Goal: Information Seeking & Learning: Learn about a topic

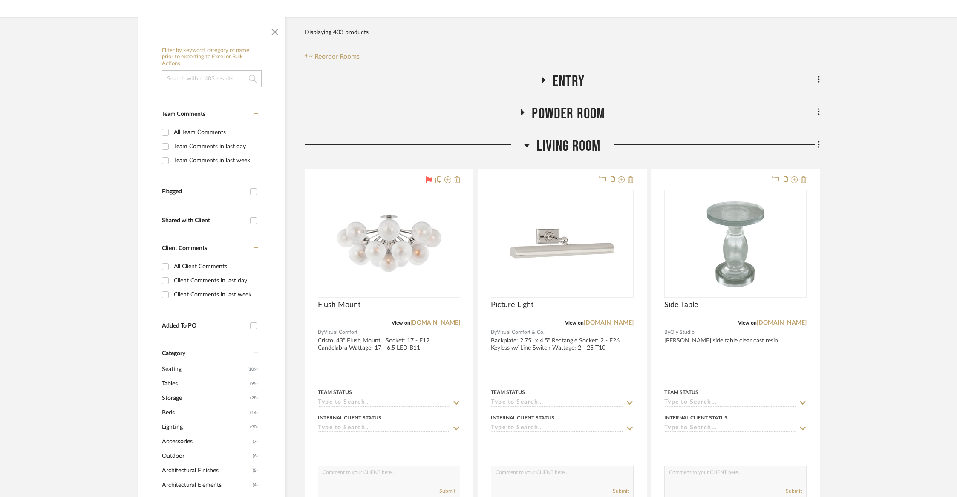
click at [588, 151] on span "Living Room" at bounding box center [569, 146] width 64 height 18
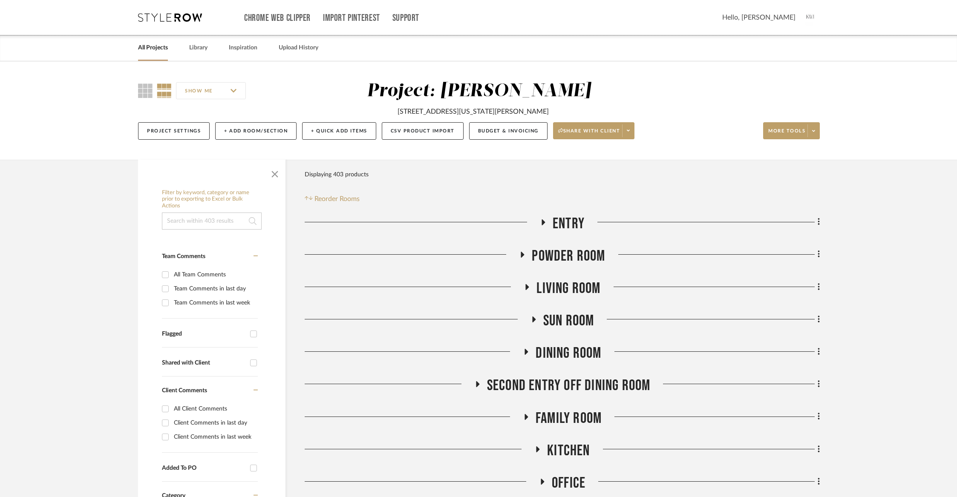
click at [153, 50] on link "All Projects" at bounding box center [153, 48] width 30 height 12
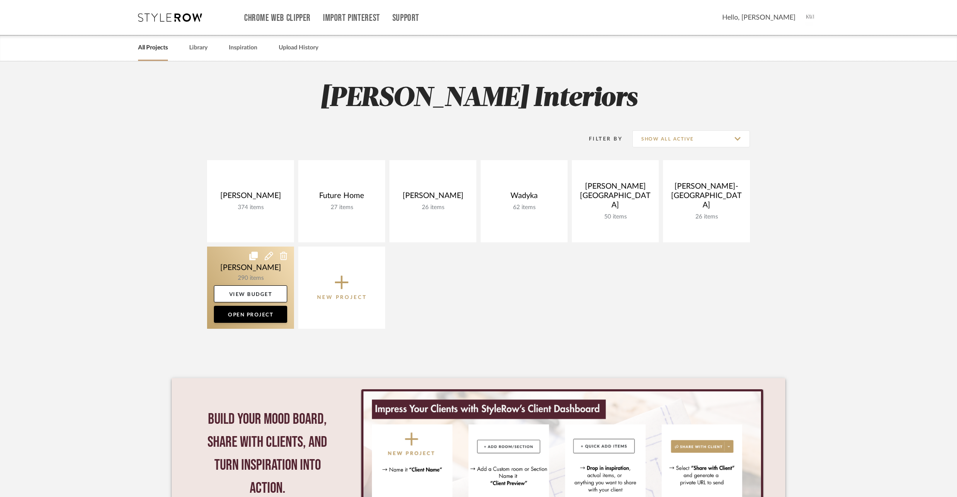
click at [252, 259] on icon at bounding box center [253, 256] width 9 height 9
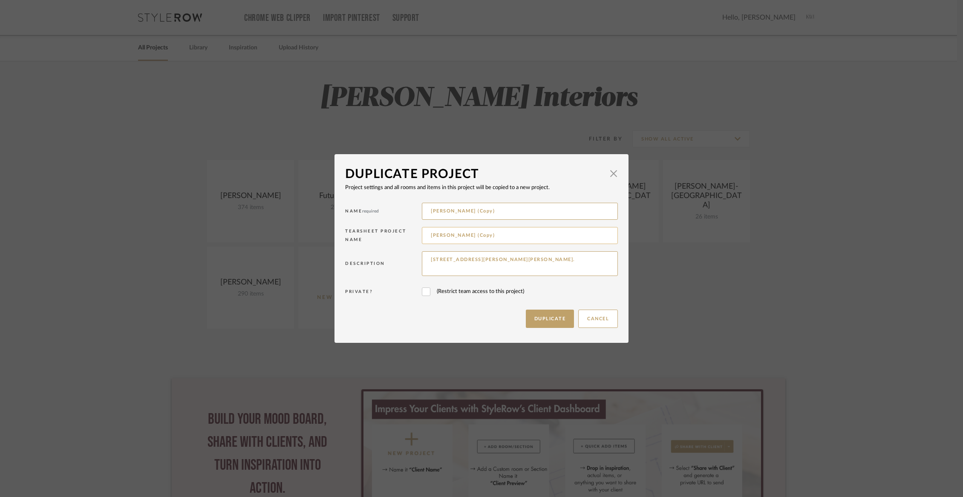
drag, startPoint x: 476, startPoint y: 236, endPoint x: 423, endPoint y: 237, distance: 52.9
click at [423, 237] on input "[PERSON_NAME] (Copy)" at bounding box center [520, 235] width 196 height 17
click at [613, 173] on span "button" at bounding box center [613, 173] width 17 height 17
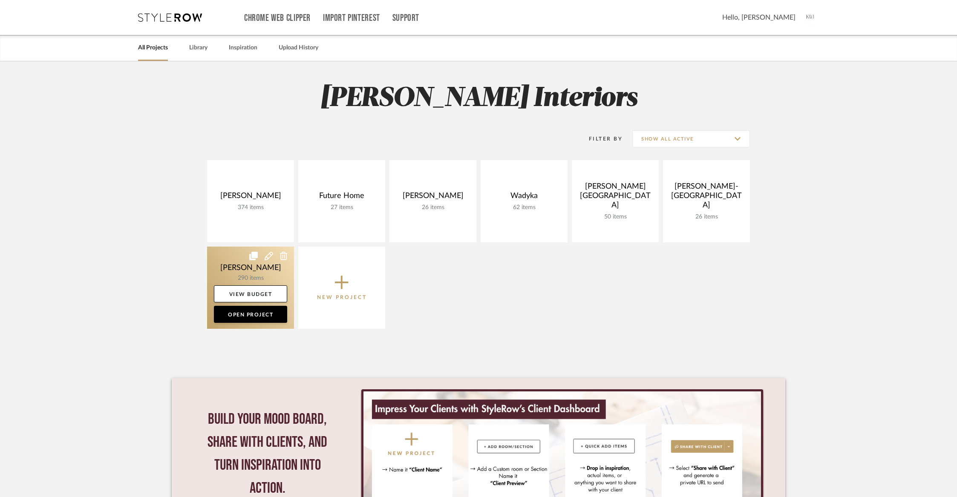
click at [240, 278] on link at bounding box center [250, 288] width 87 height 82
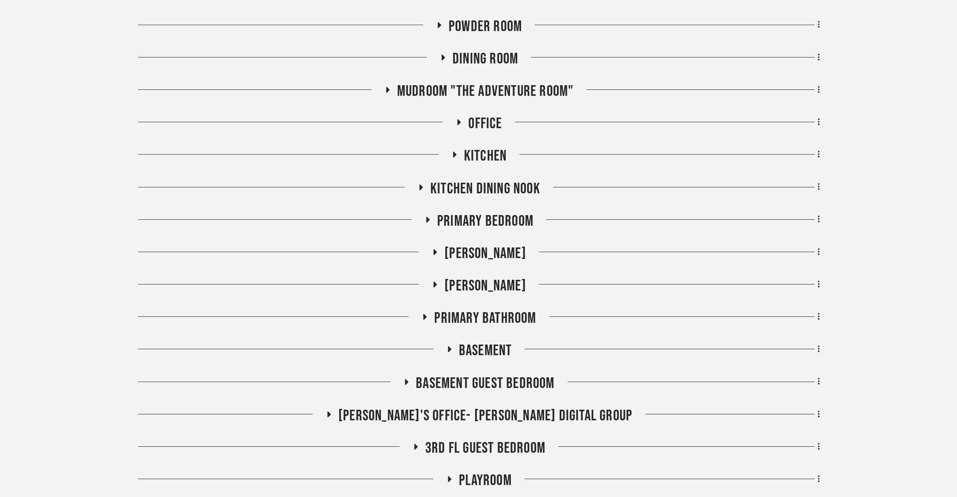
scroll to position [328, 0]
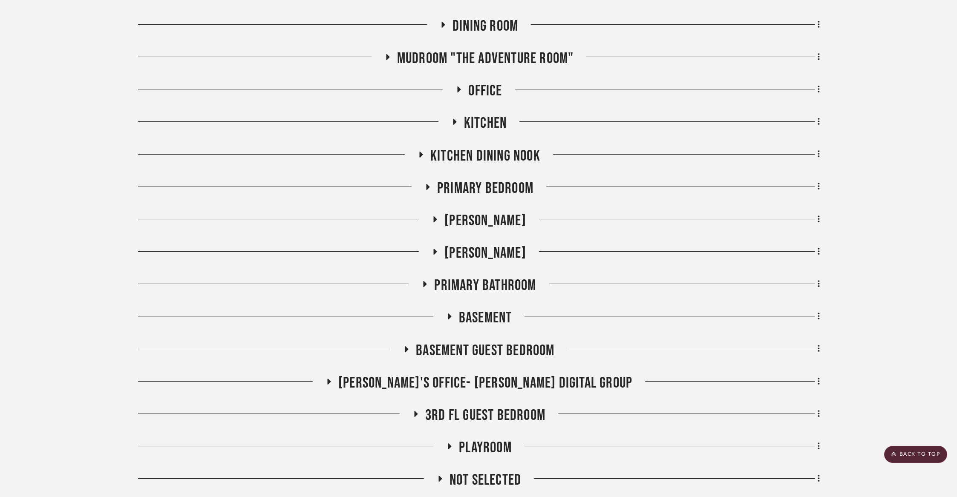
click at [478, 218] on span "[PERSON_NAME]" at bounding box center [486, 221] width 82 height 18
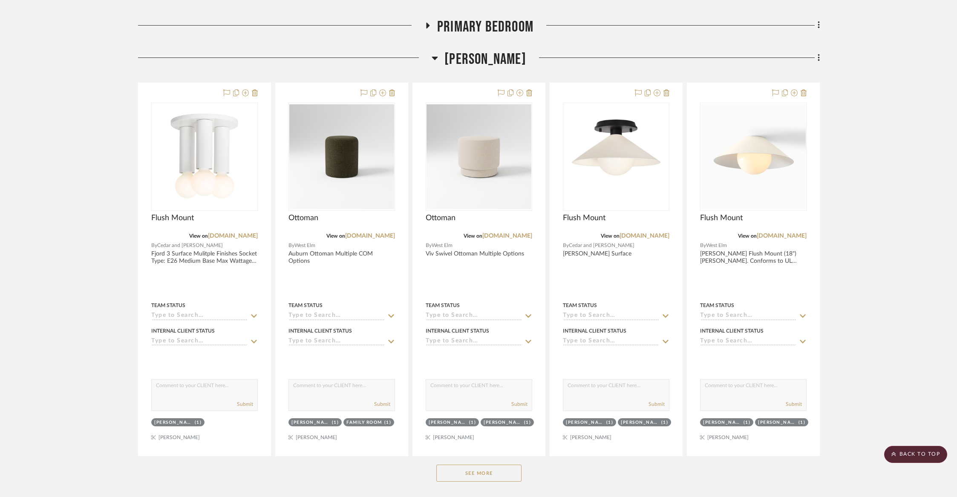
scroll to position [780, 0]
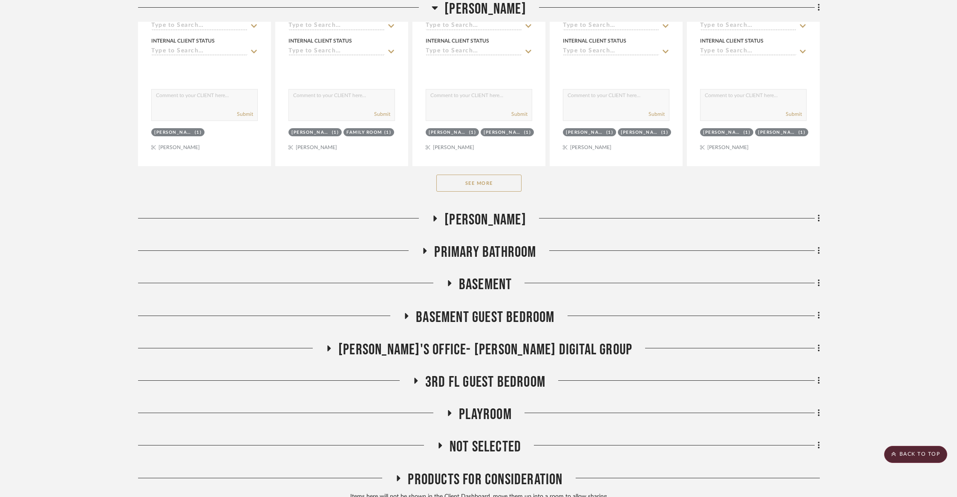
click at [482, 181] on button "See More" at bounding box center [479, 183] width 85 height 17
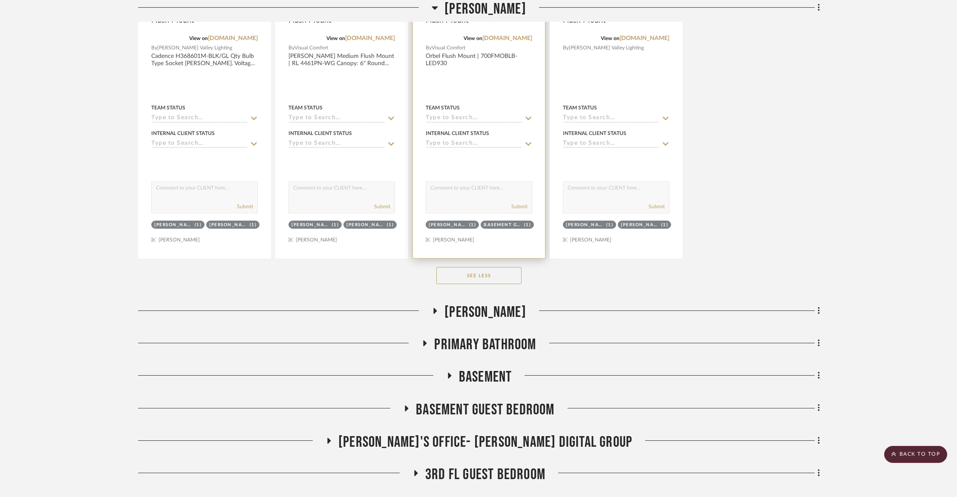
scroll to position [2200, 0]
click at [463, 303] on span "[PERSON_NAME]" at bounding box center [486, 312] width 82 height 18
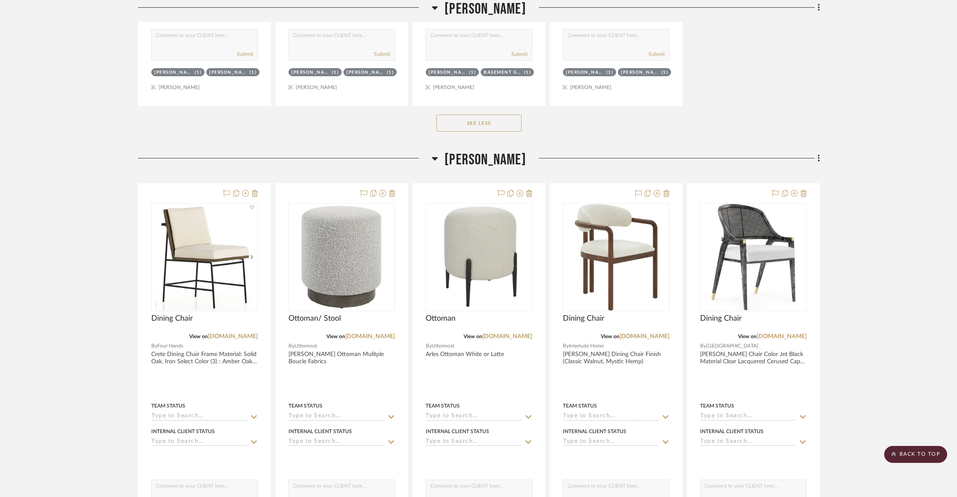
scroll to position [2354, 0]
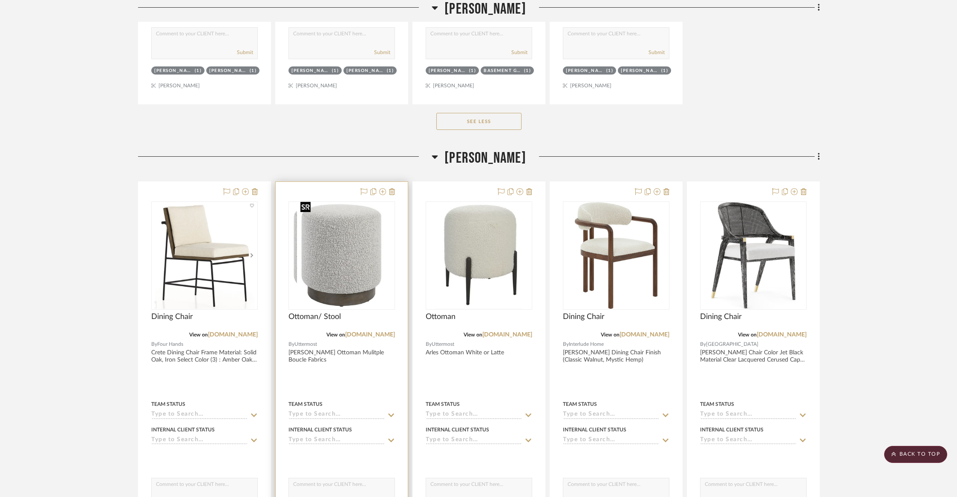
click at [342, 249] on div at bounding box center [342, 256] width 107 height 108
click at [348, 254] on img "0" at bounding box center [342, 255] width 90 height 107
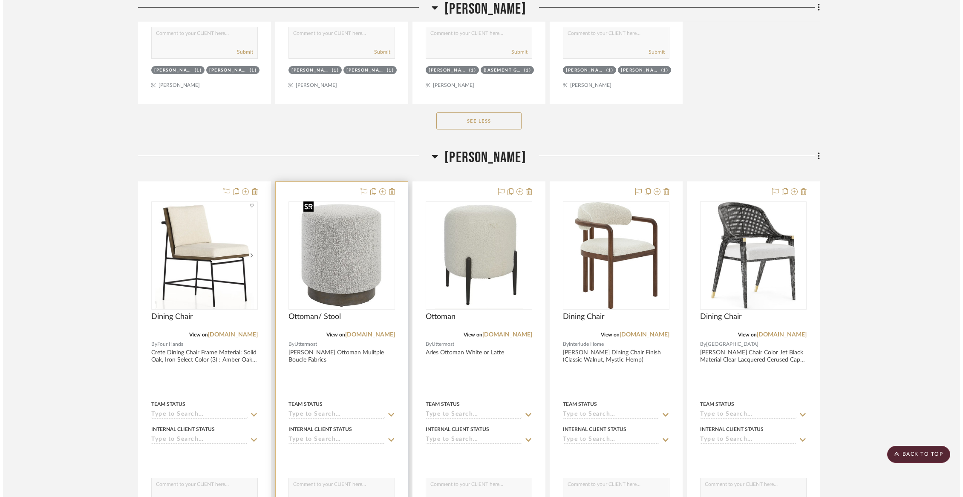
scroll to position [0, 0]
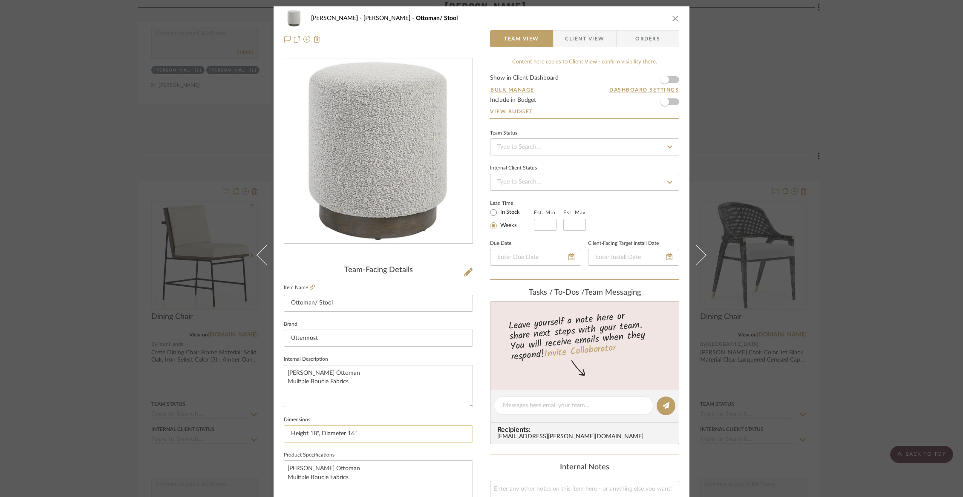
drag, startPoint x: 364, startPoint y: 434, endPoint x: 282, endPoint y: 432, distance: 81.9
click at [284, 432] on input "Height 18", Diameter 16"" at bounding box center [378, 434] width 189 height 17
click at [676, 12] on div "[PERSON_NAME] Ottoman/ Stool" at bounding box center [482, 18] width 396 height 17
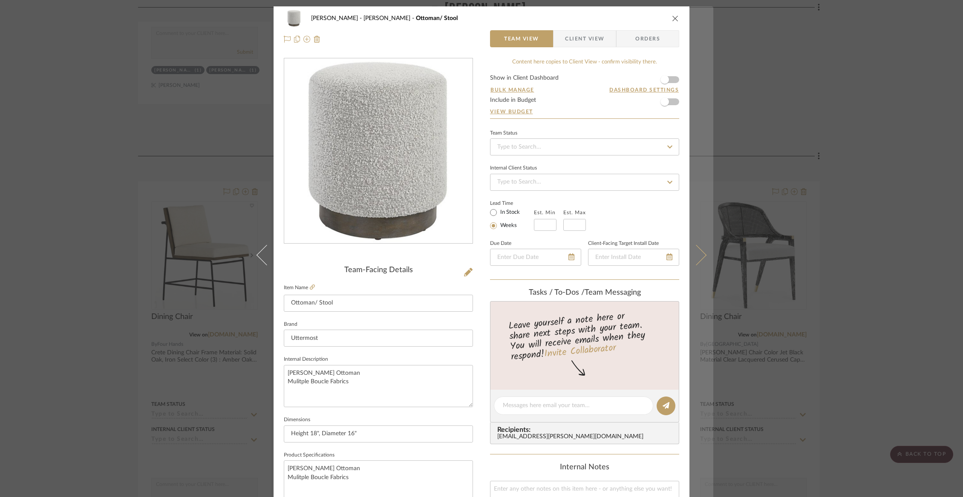
click at [694, 256] on icon at bounding box center [696, 255] width 20 height 20
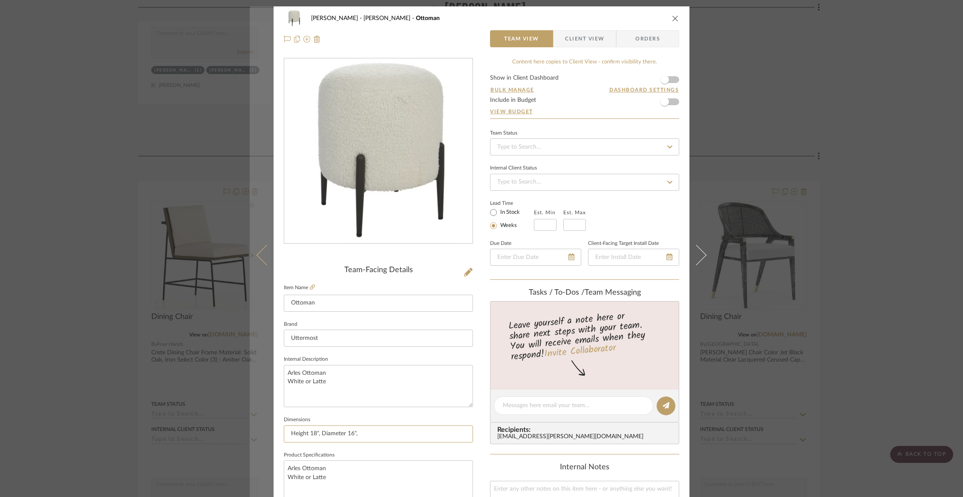
drag, startPoint x: 356, startPoint y: 432, endPoint x: 257, endPoint y: 431, distance: 98.9
click at [257, 431] on mat-dialog-content "[PERSON_NAME] Closet Ottoman Team View Client View Orders Team-Facing Details I…" at bounding box center [482, 399] width 464 height 787
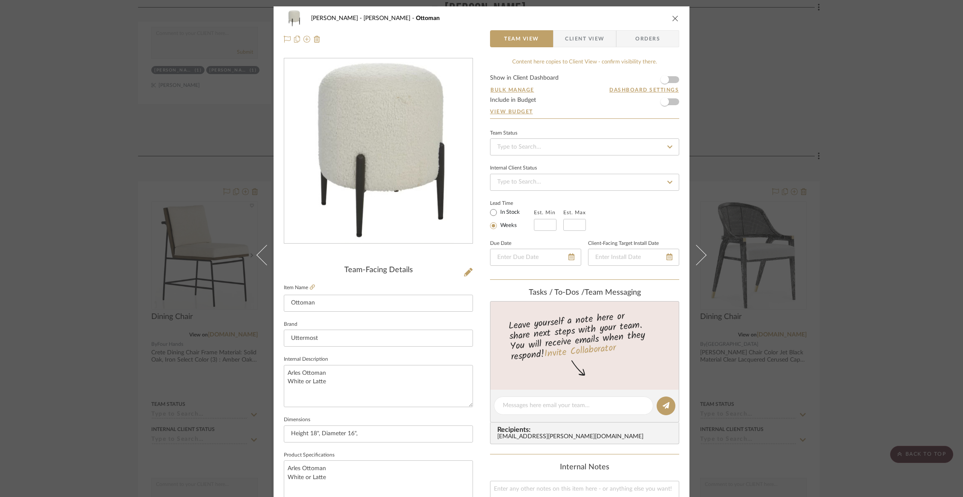
click at [795, 137] on div "[PERSON_NAME] Closet Ottoman Team View Client View Orders Team-Facing Details I…" at bounding box center [481, 248] width 963 height 497
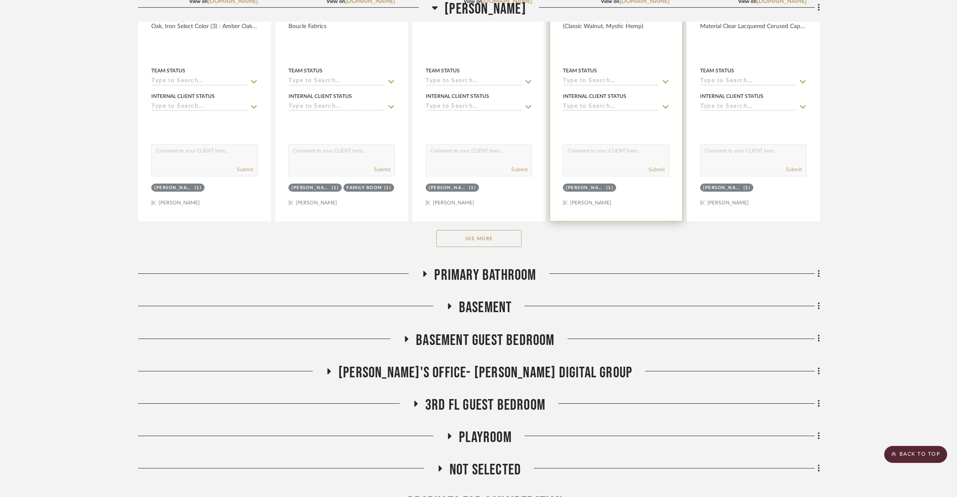
scroll to position [2716, 0]
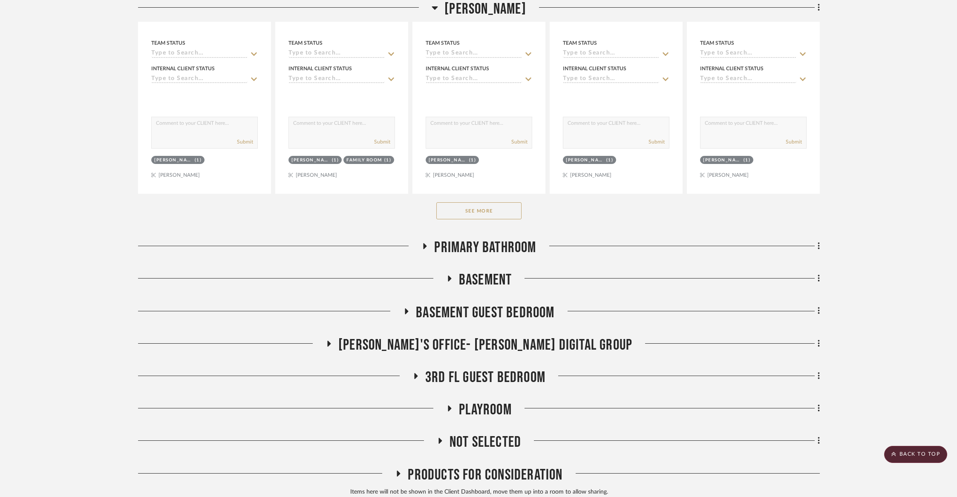
click at [496, 208] on button "See More" at bounding box center [479, 210] width 85 height 17
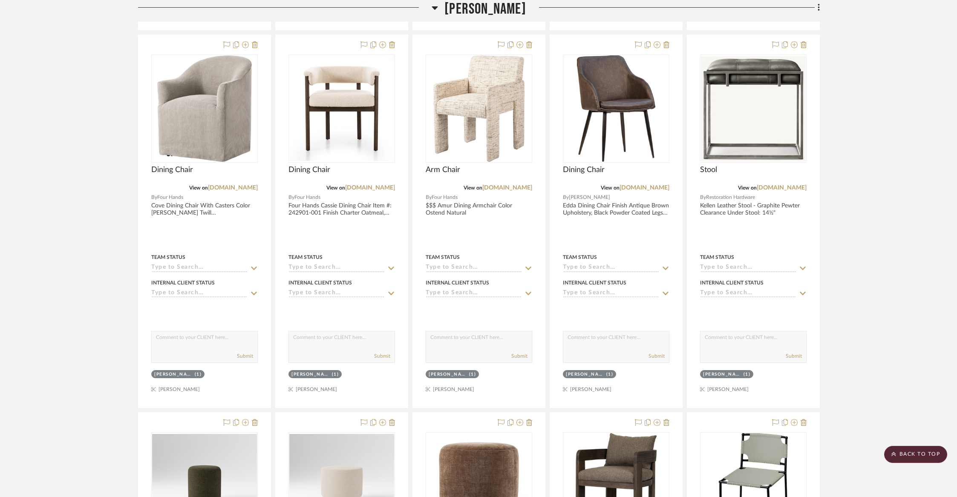
scroll to position [2882, 0]
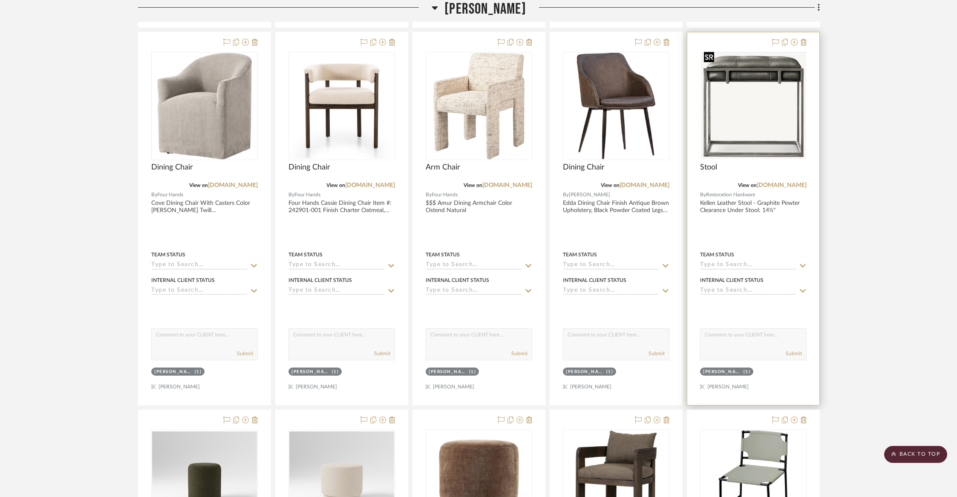
click at [0, 0] on img at bounding box center [0, 0] width 0 height 0
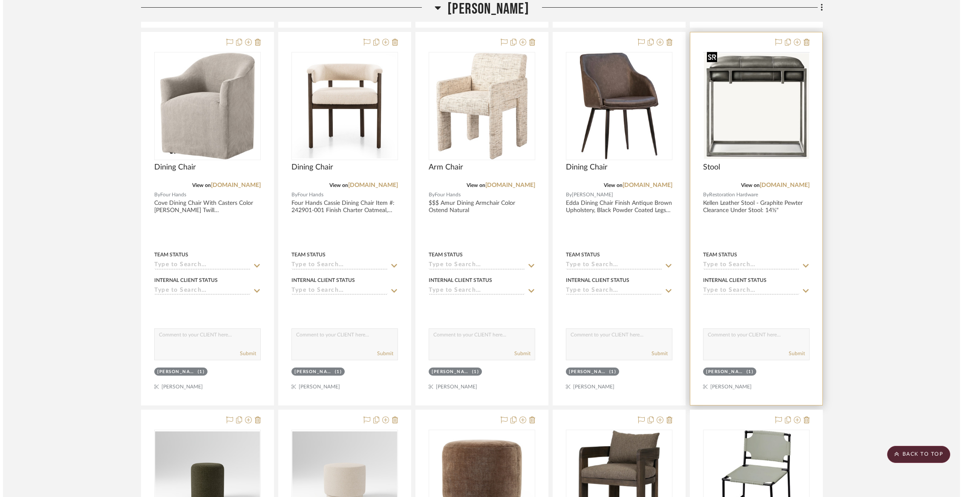
scroll to position [0, 0]
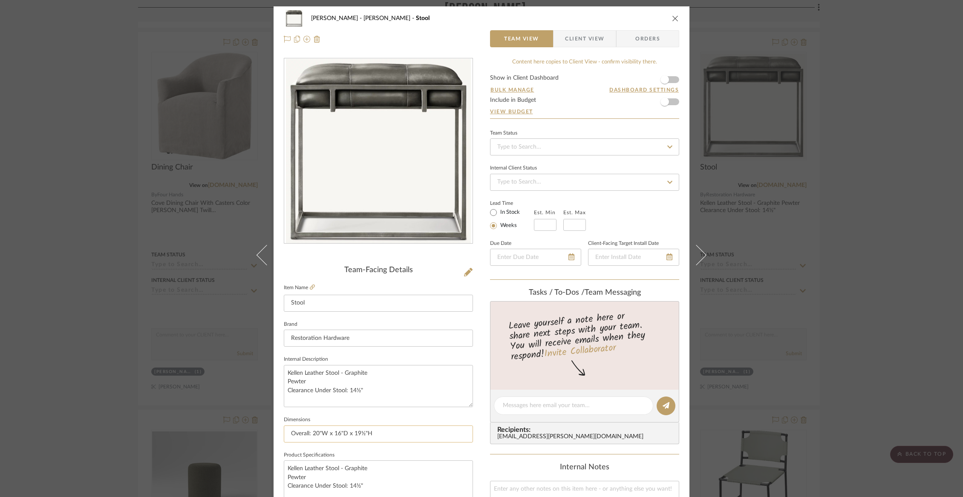
drag, startPoint x: 370, startPoint y: 435, endPoint x: 282, endPoint y: 433, distance: 88.7
click at [284, 433] on input "Overall: 20"W x 16"D x 19½"H" at bounding box center [378, 434] width 189 height 17
click at [675, 15] on icon "close" at bounding box center [675, 18] width 7 height 7
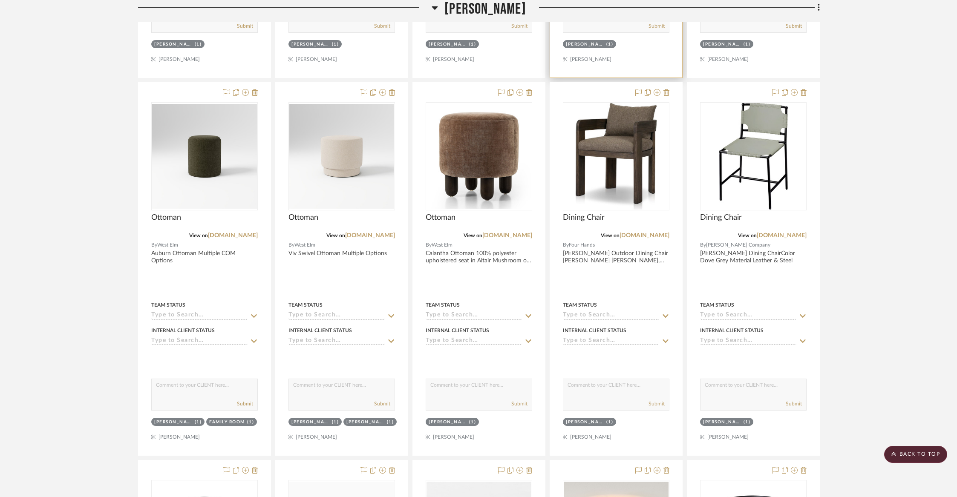
scroll to position [3209, 0]
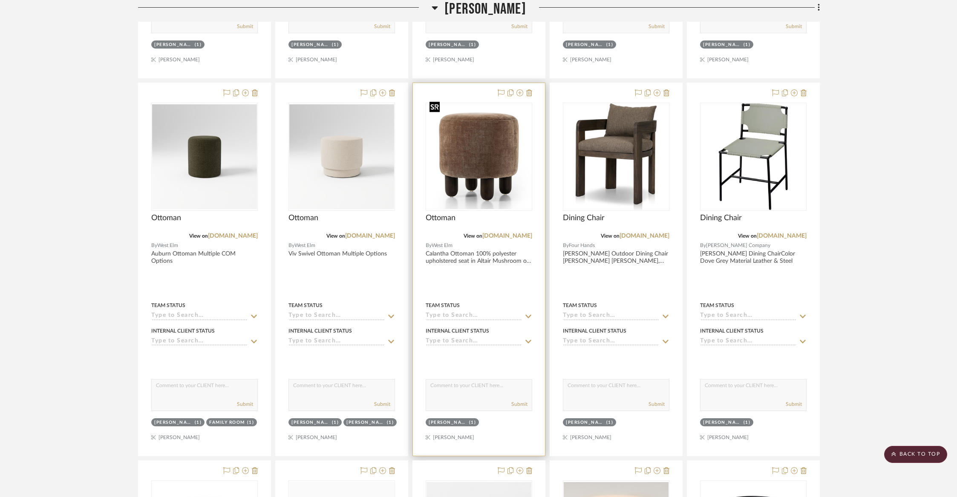
click at [0, 0] on img at bounding box center [0, 0] width 0 height 0
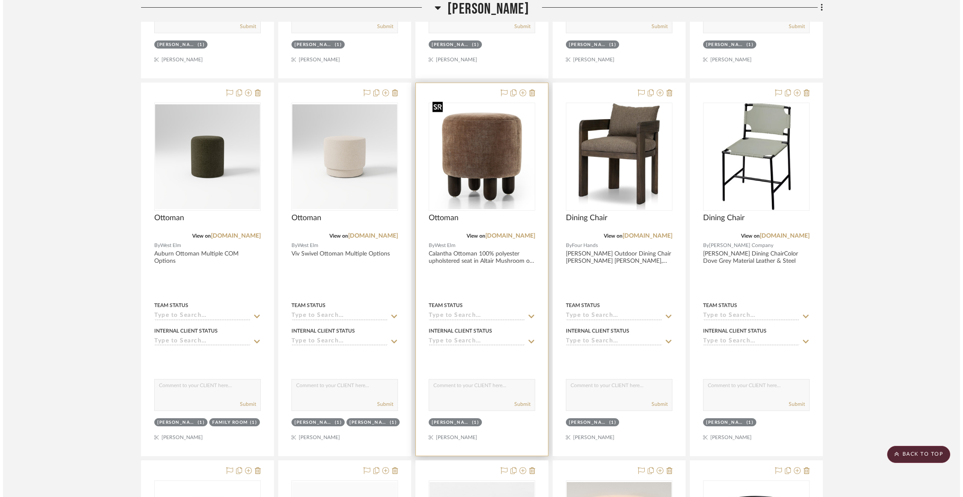
scroll to position [0, 0]
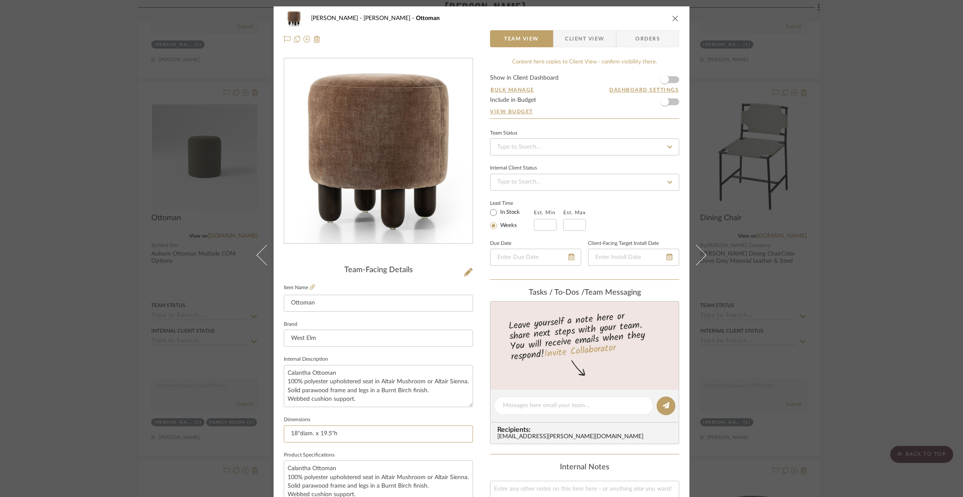
drag, startPoint x: 339, startPoint y: 436, endPoint x: 271, endPoint y: 430, distance: 68.4
click at [274, 430] on div "[PERSON_NAME] Ottoman Team View Client View Orders Team-Facing Details Item Nam…" at bounding box center [482, 399] width 416 height 787
click at [668, 14] on div "[PERSON_NAME] Ottoman" at bounding box center [482, 18] width 396 height 17
click at [672, 19] on icon "close" at bounding box center [675, 18] width 7 height 7
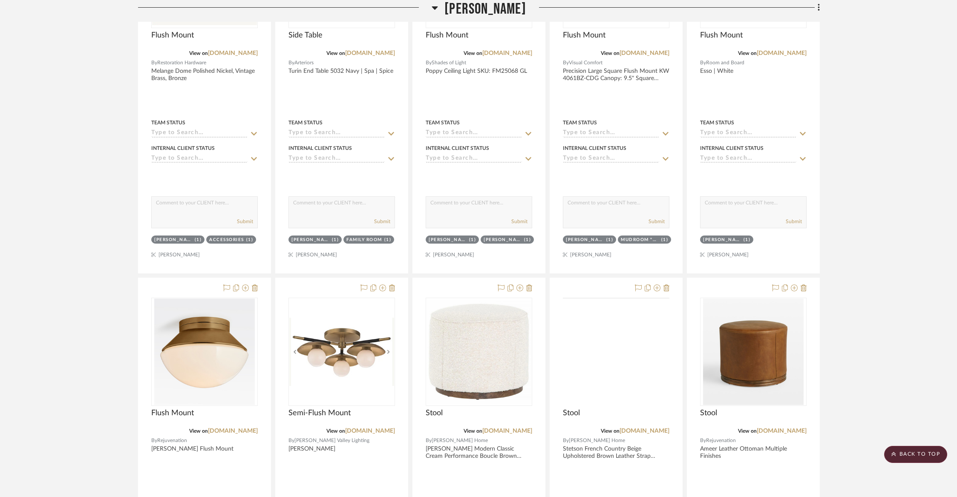
scroll to position [4691, 0]
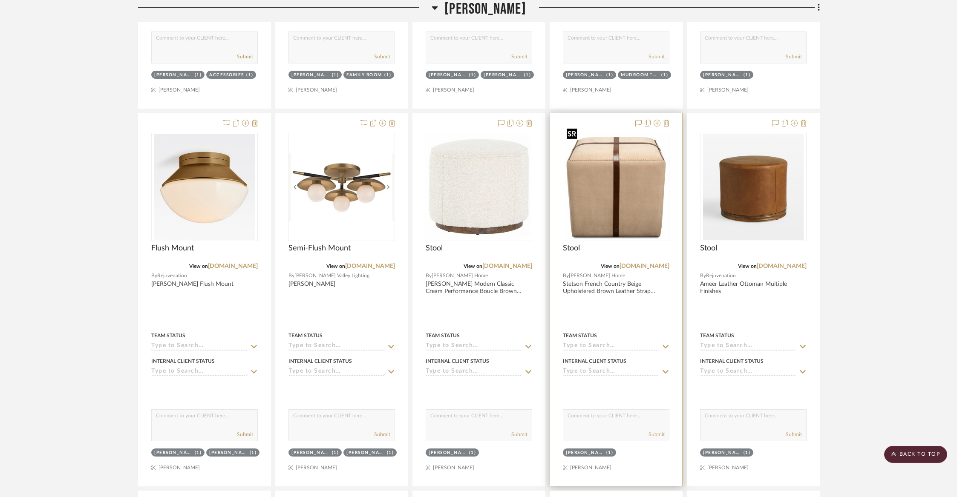
click at [593, 203] on img "0" at bounding box center [616, 187] width 105 height 105
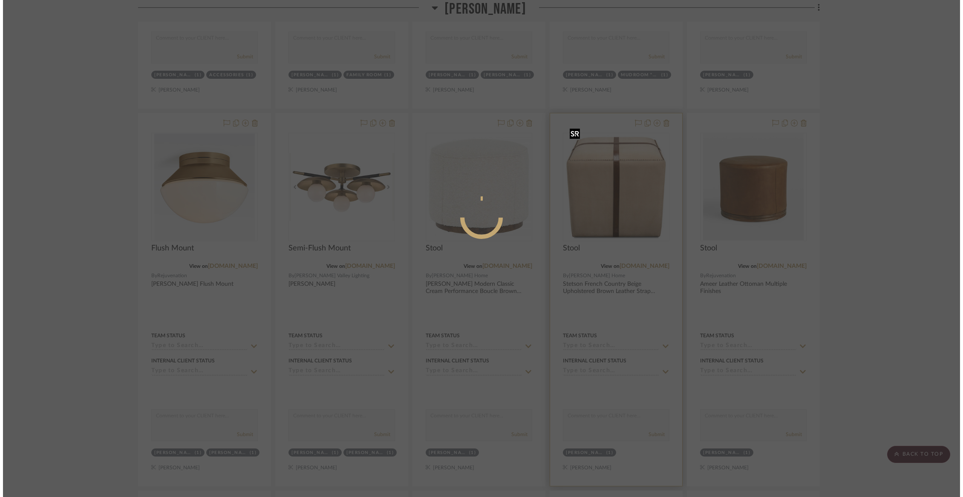
scroll to position [0, 0]
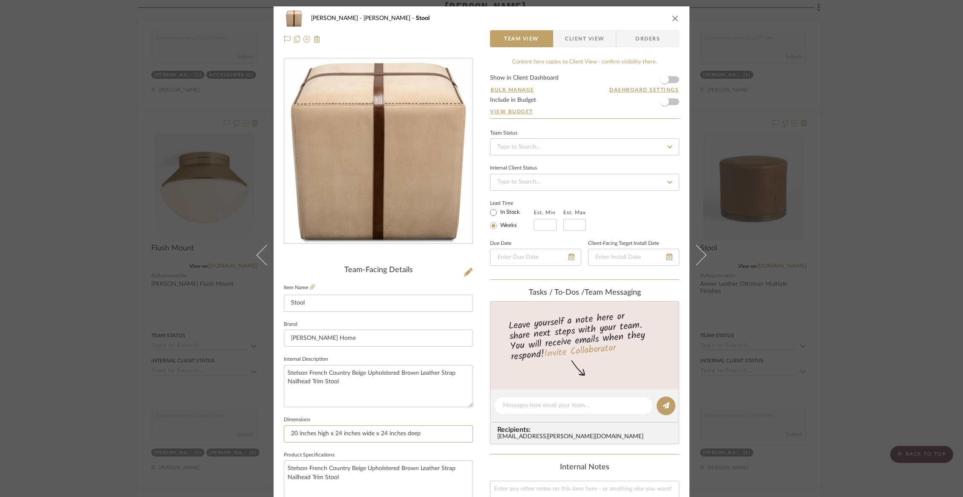
drag, startPoint x: 427, startPoint y: 432, endPoint x: 278, endPoint y: 433, distance: 149.2
click at [278, 433] on div "[PERSON_NAME] Closet Stool Team View Client View Orders Team-Facing Details Ite…" at bounding box center [482, 399] width 416 height 787
click at [762, 188] on div "[PERSON_NAME] Closet Stool Team View Client View Orders Team-Facing Details Ite…" at bounding box center [481, 248] width 963 height 497
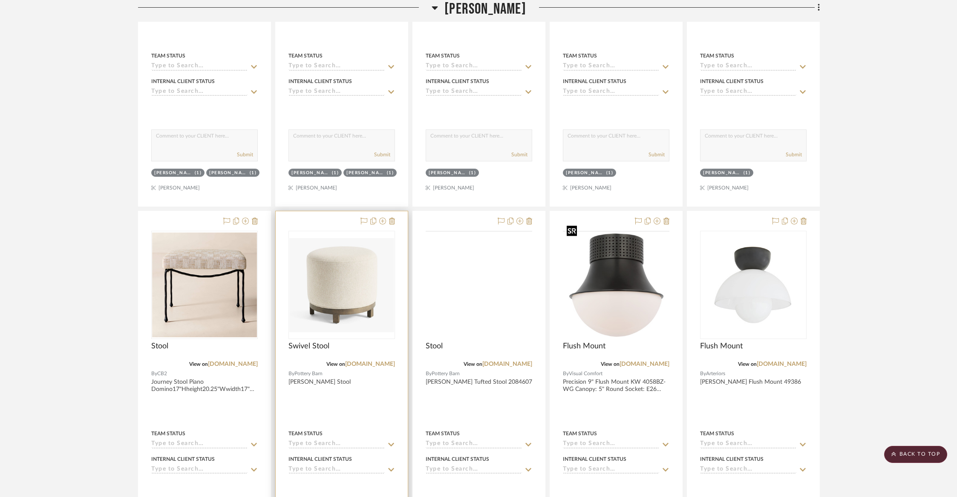
scroll to position [4979, 0]
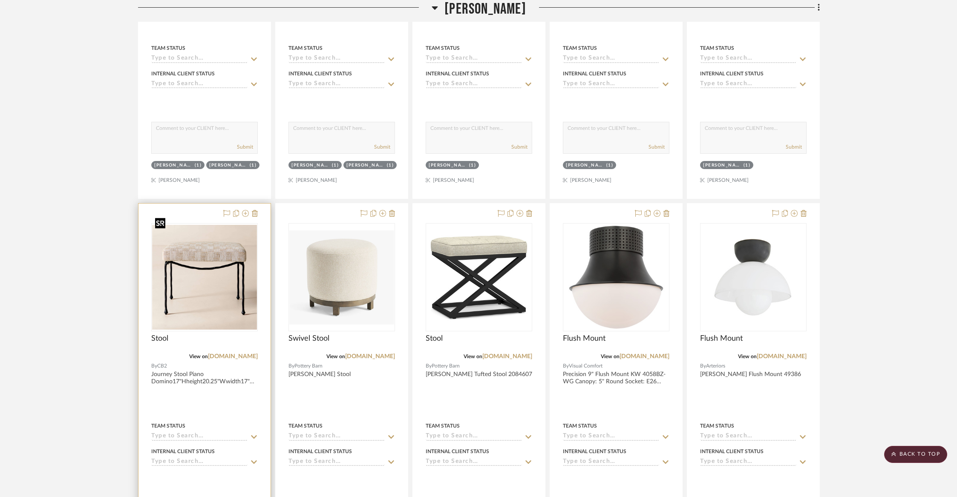
click at [0, 0] on img at bounding box center [0, 0] width 0 height 0
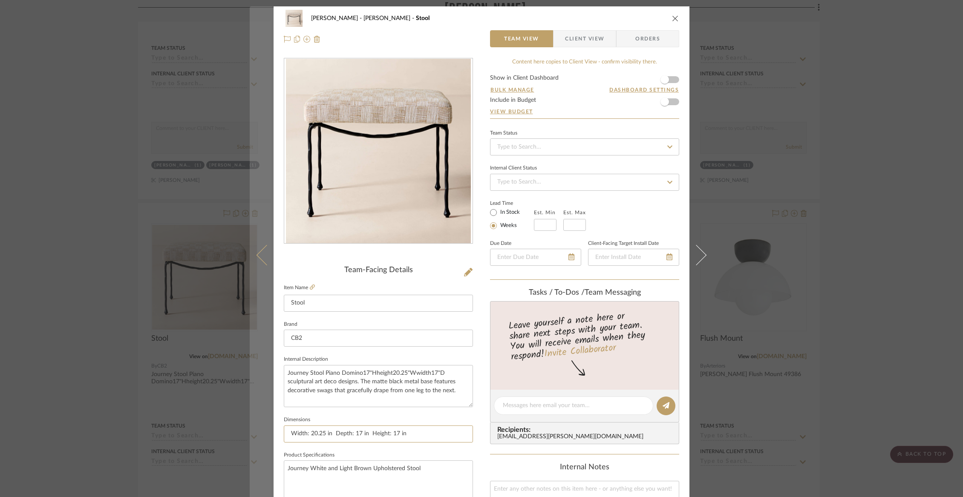
drag, startPoint x: 410, startPoint y: 432, endPoint x: 260, endPoint y: 431, distance: 150.1
click at [260, 431] on mat-dialog-content "[PERSON_NAME] Stool Team View Client View Orders Team-Facing Details Item Name …" at bounding box center [482, 399] width 464 height 787
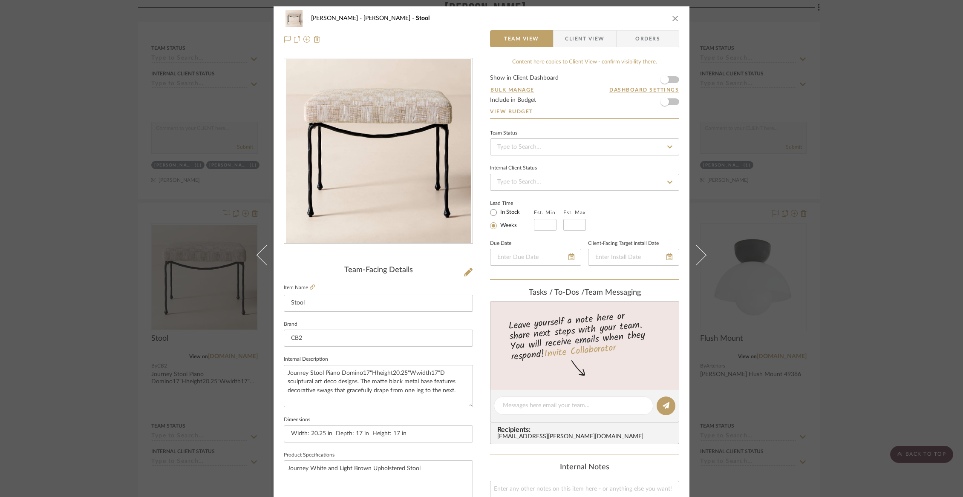
click at [219, 242] on div "[PERSON_NAME] Stool Team View Client View Orders Team-Facing Details Item Name …" at bounding box center [481, 248] width 963 height 497
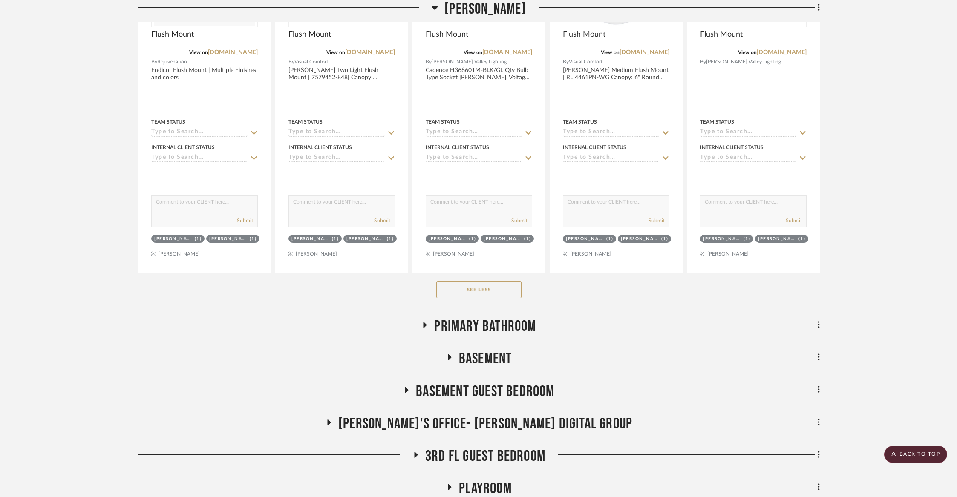
scroll to position [5799, 0]
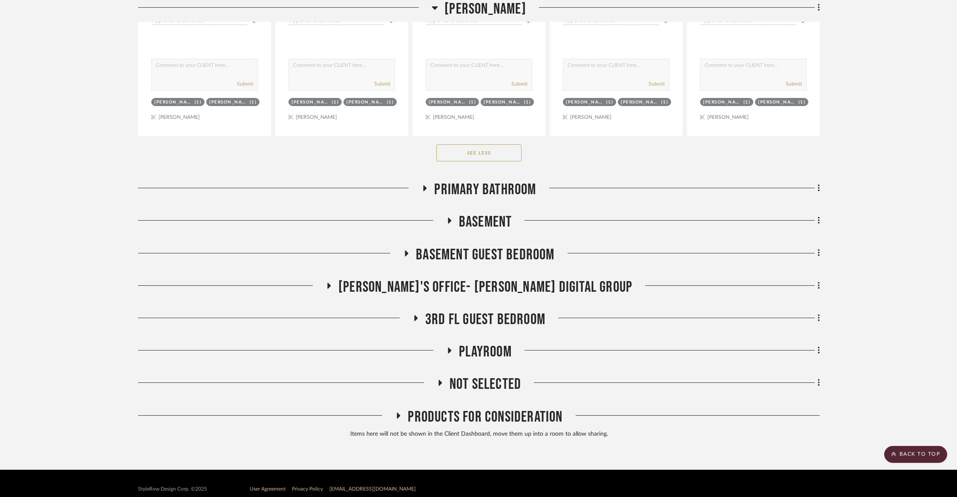
click at [502, 246] on span "Basement Guest Bedroom" at bounding box center [485, 255] width 139 height 18
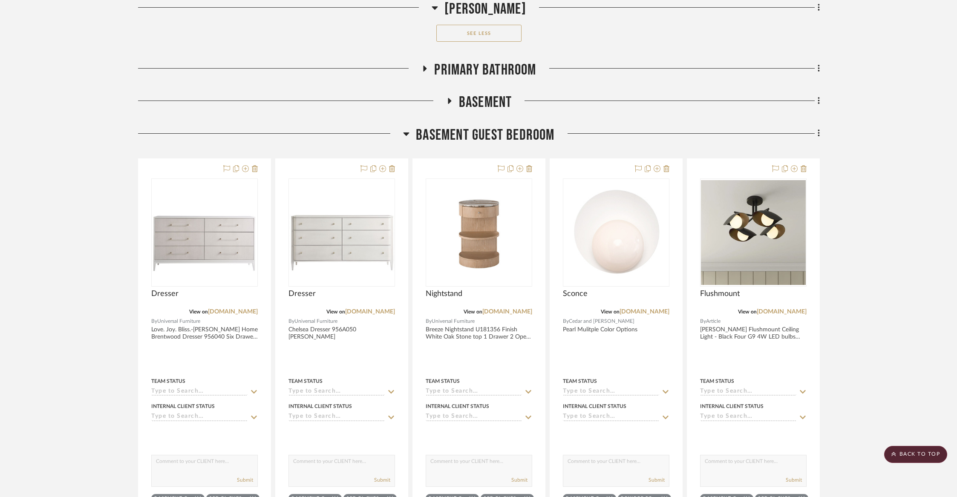
scroll to position [6111, 0]
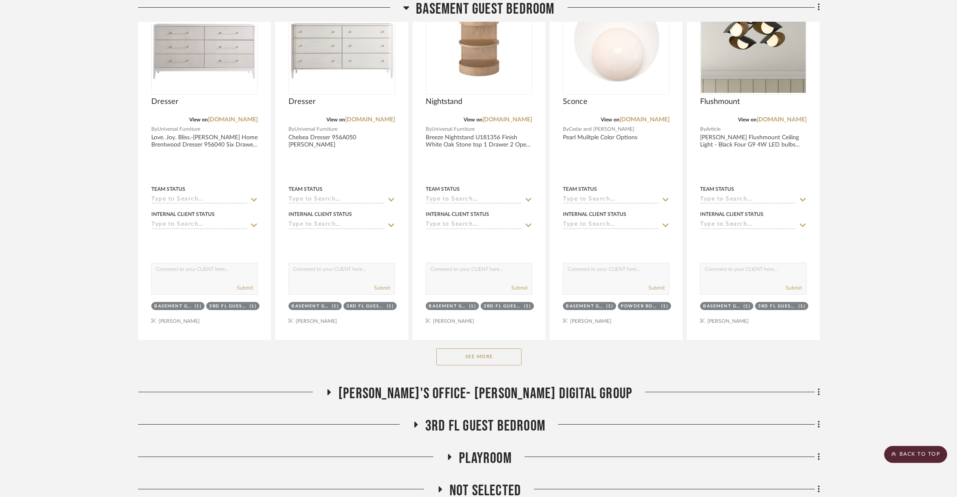
click at [487, 349] on button "See More" at bounding box center [479, 357] width 85 height 17
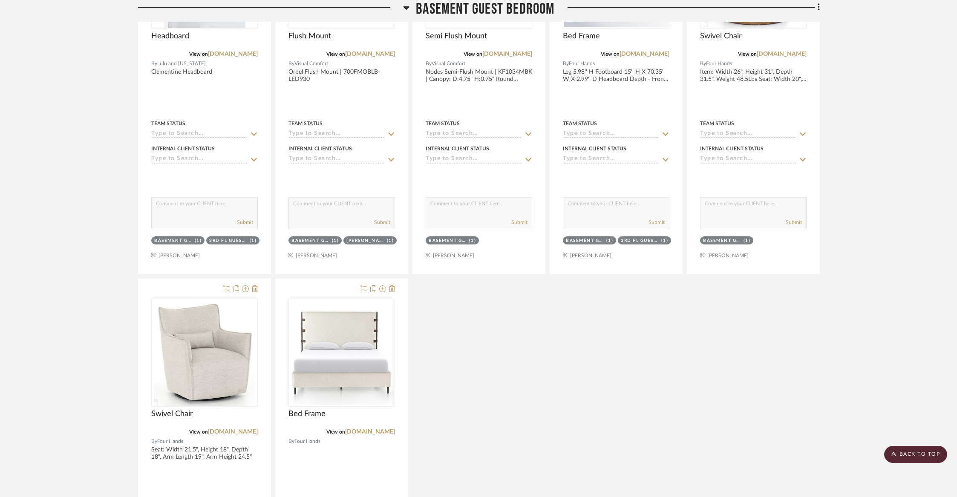
scroll to position [7644, 0]
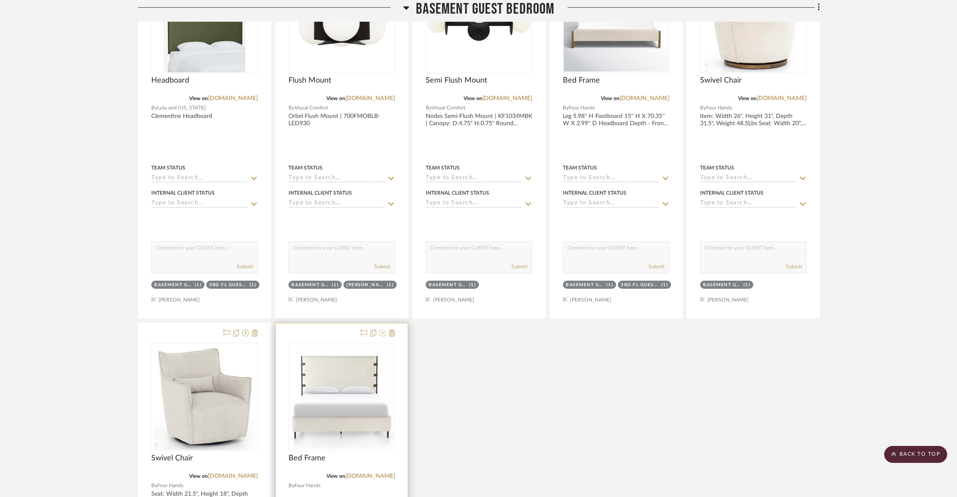
click at [382, 330] on icon at bounding box center [382, 333] width 7 height 7
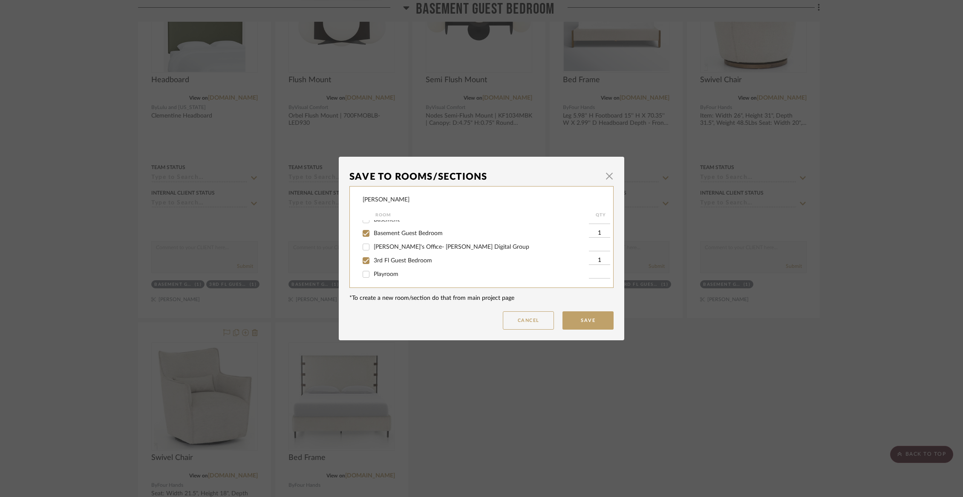
scroll to position [187, 0]
click at [509, 398] on div "Save To Rooms/Sections × [PERSON_NAME] Room QTY Accessories Entry Family Room P…" at bounding box center [481, 248] width 963 height 497
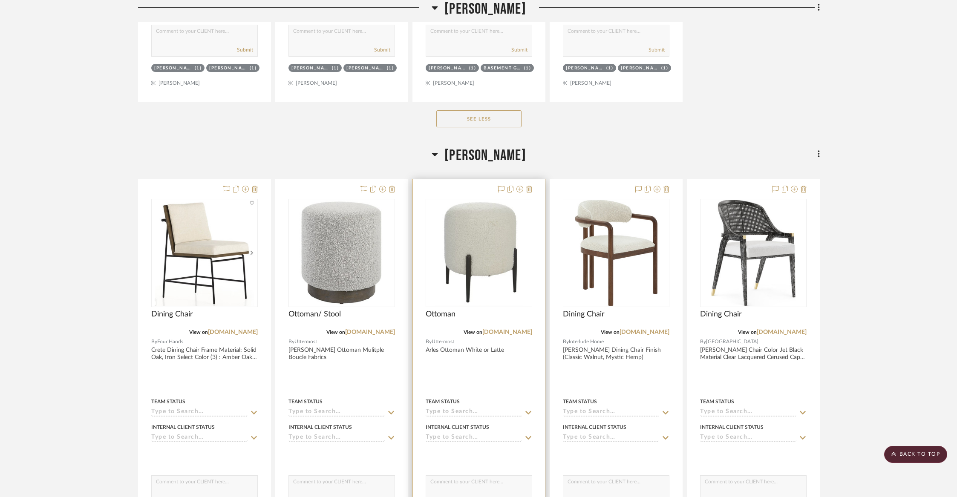
scroll to position [2130, 0]
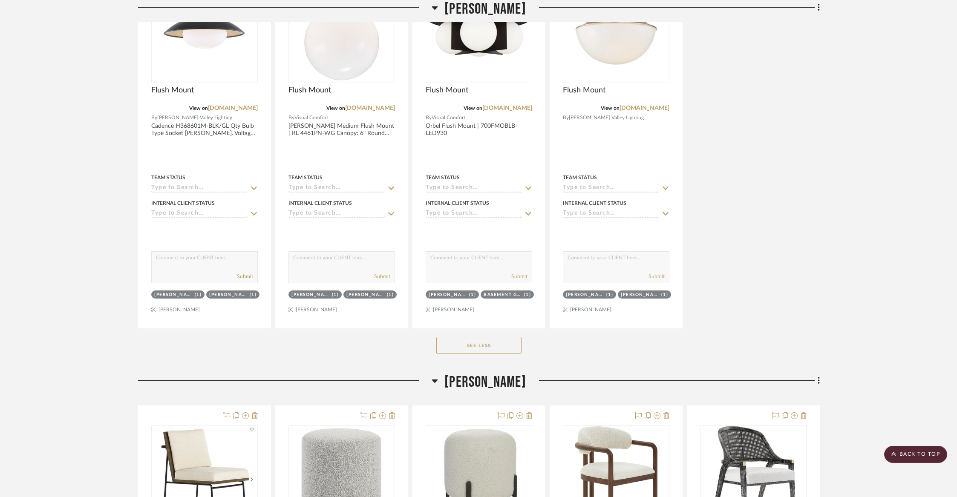
click at [474, 373] on span "[PERSON_NAME]" at bounding box center [486, 382] width 82 height 18
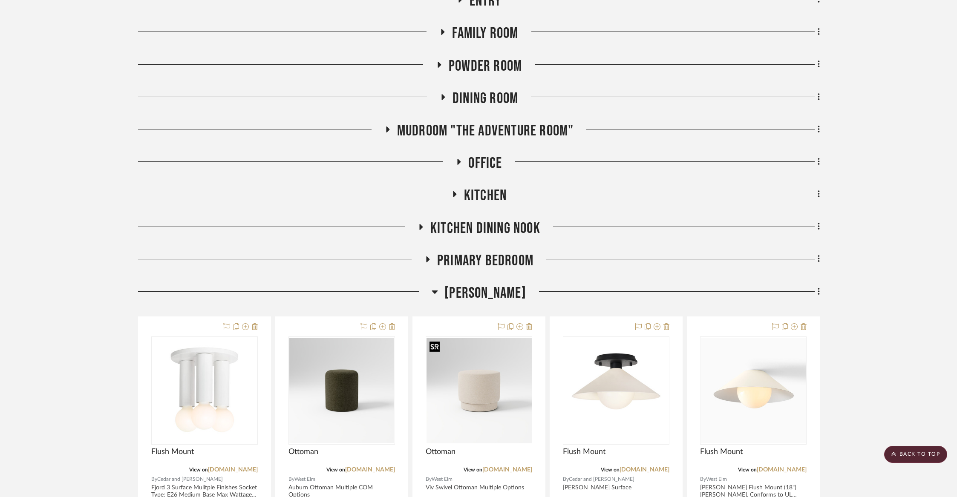
scroll to position [251, 0]
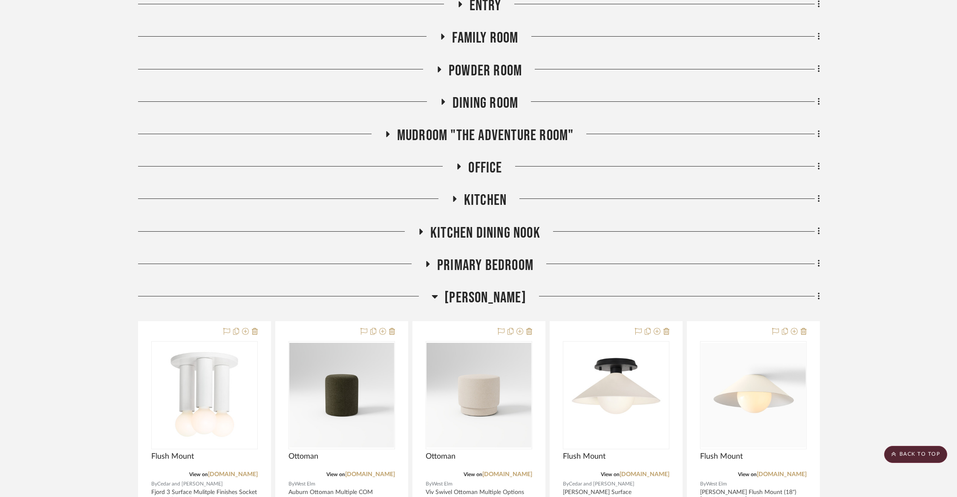
click at [489, 302] on span "[PERSON_NAME]" at bounding box center [486, 298] width 82 height 18
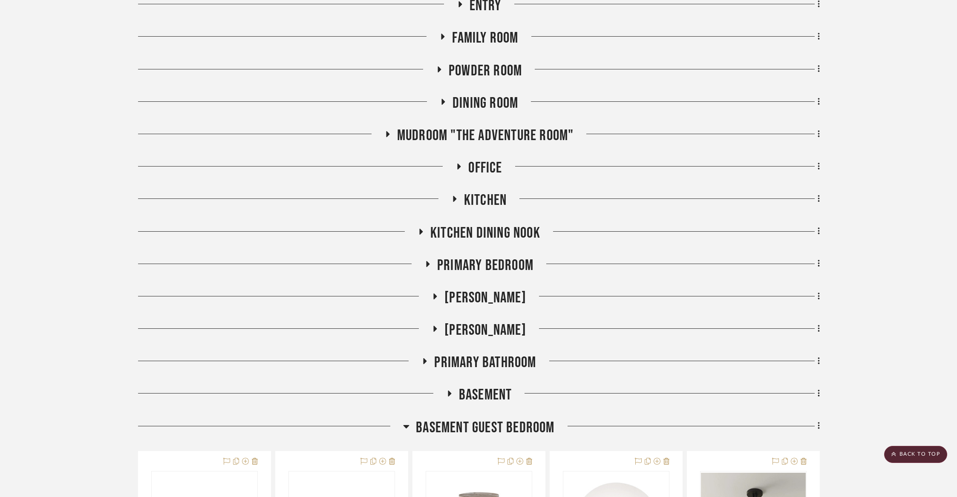
click at [495, 228] on span "Kitchen Dining Nook" at bounding box center [486, 233] width 110 height 18
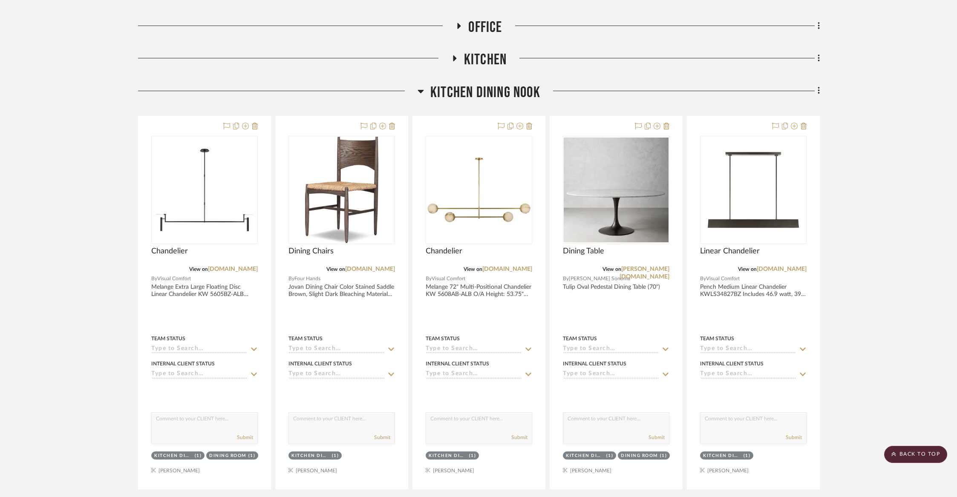
scroll to position [570, 0]
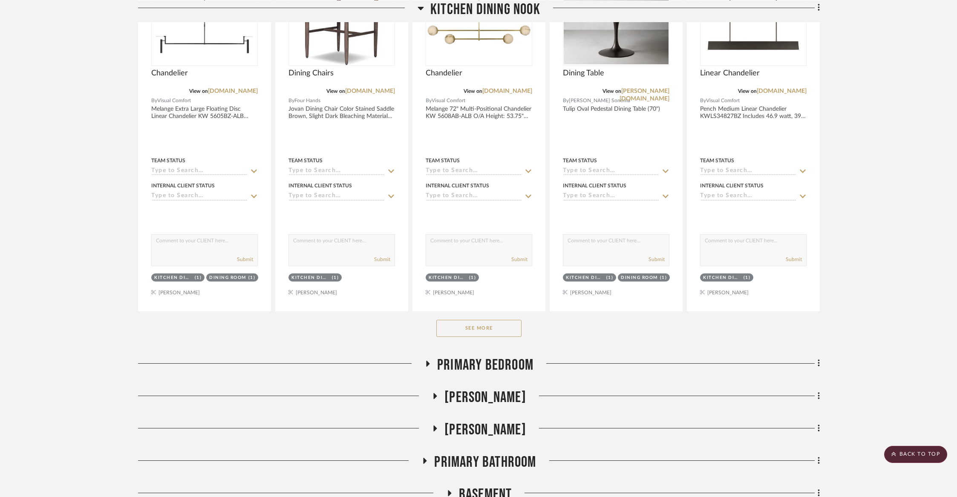
click at [475, 324] on button "See More" at bounding box center [479, 328] width 85 height 17
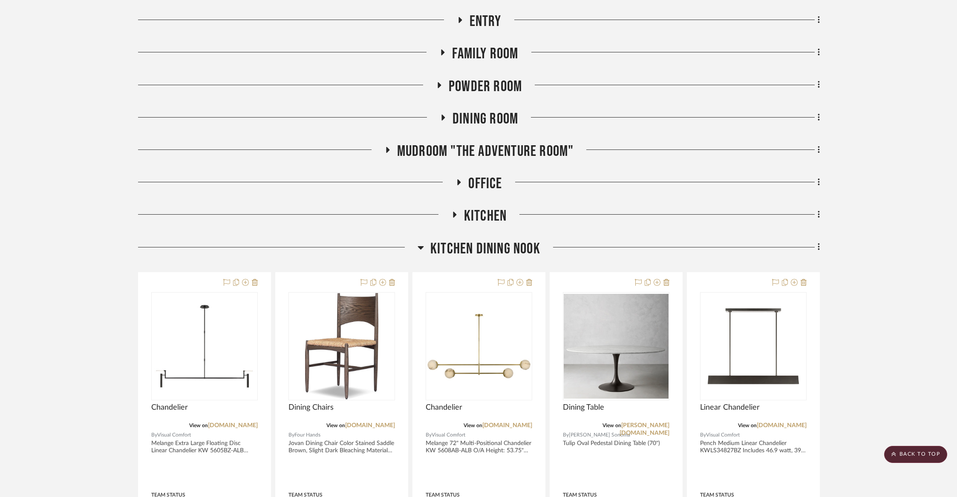
scroll to position [204, 0]
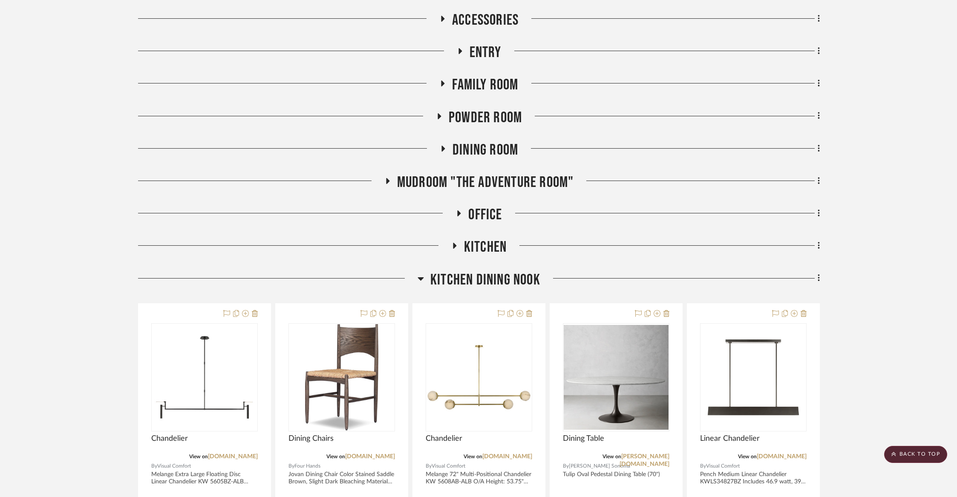
click at [468, 284] on span "Kitchen Dining Nook" at bounding box center [486, 280] width 110 height 18
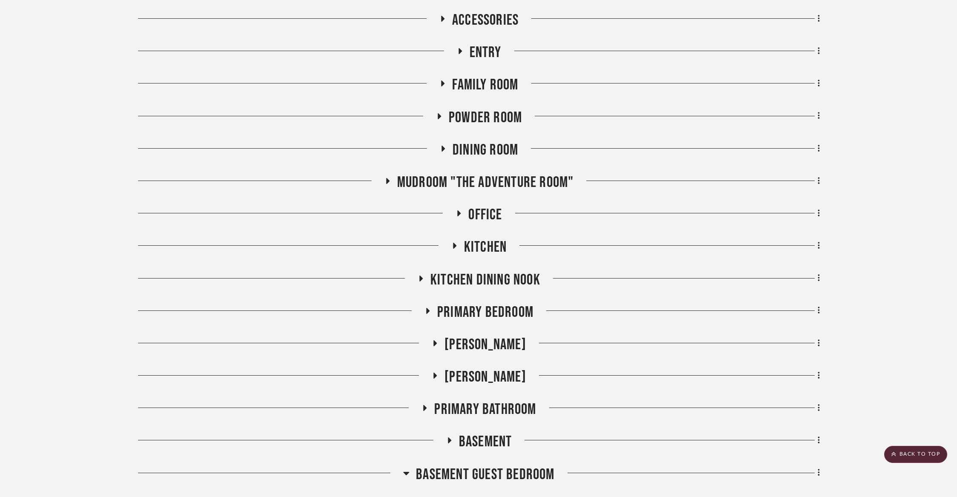
click at [483, 244] on span "Kitchen" at bounding box center [485, 247] width 43 height 18
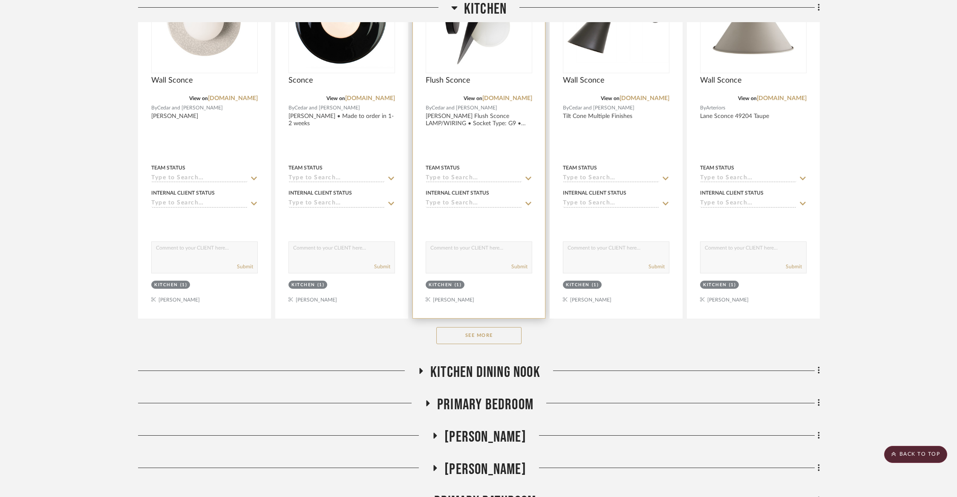
scroll to position [712, 0]
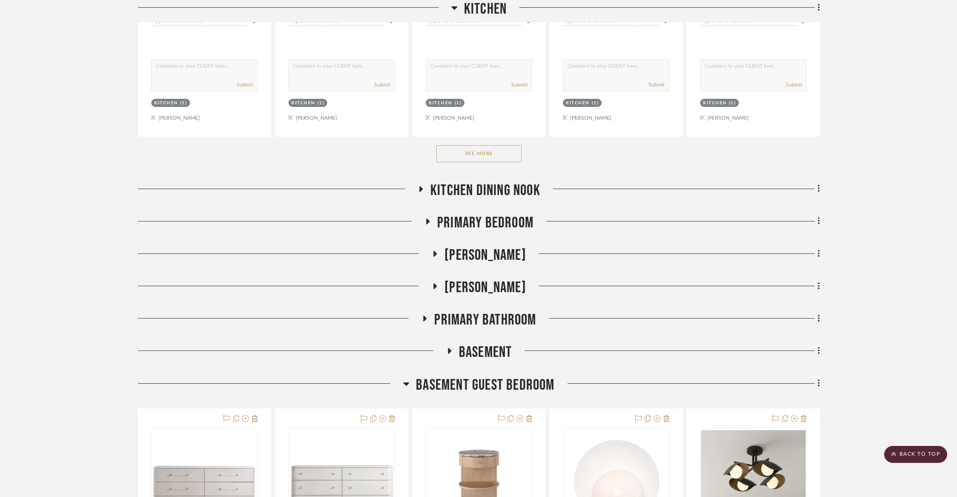
click at [497, 150] on button "See More" at bounding box center [479, 153] width 85 height 17
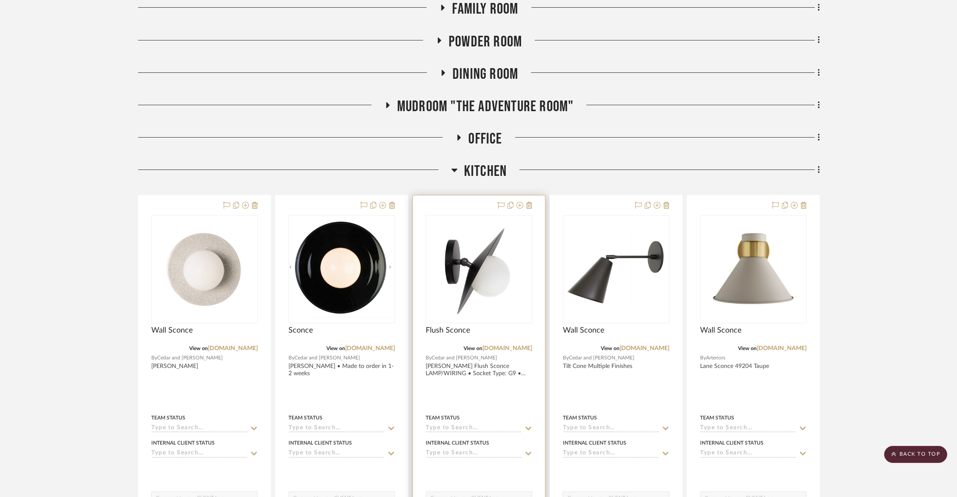
scroll to position [264, 0]
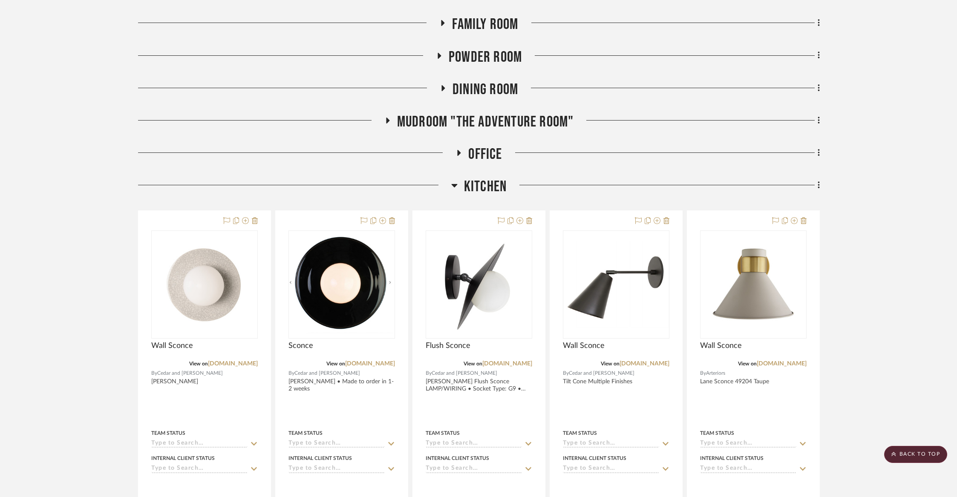
click at [486, 85] on span "Dining Room" at bounding box center [486, 90] width 66 height 18
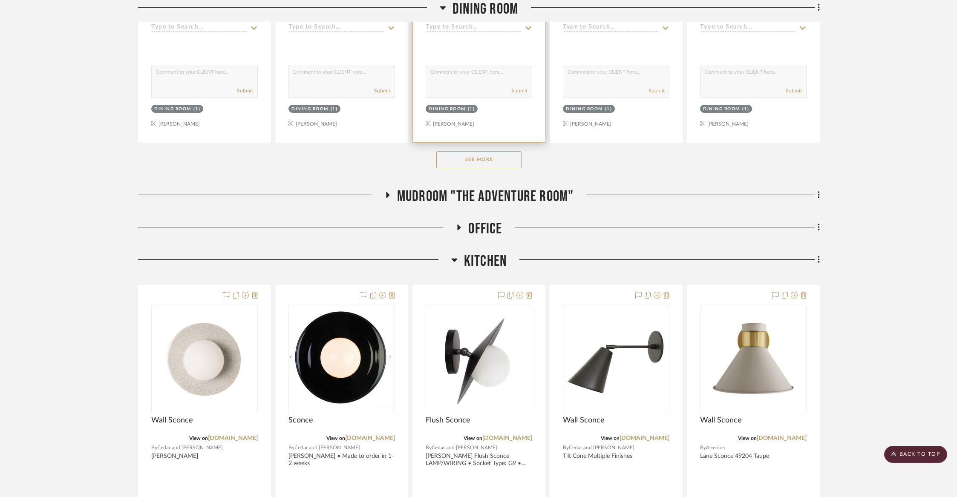
scroll to position [417, 0]
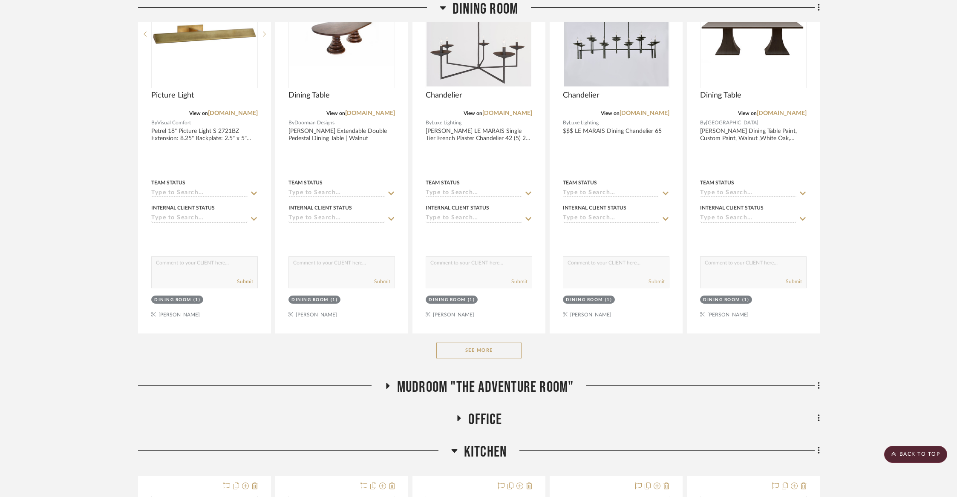
click at [498, 342] on button "See More" at bounding box center [479, 350] width 85 height 17
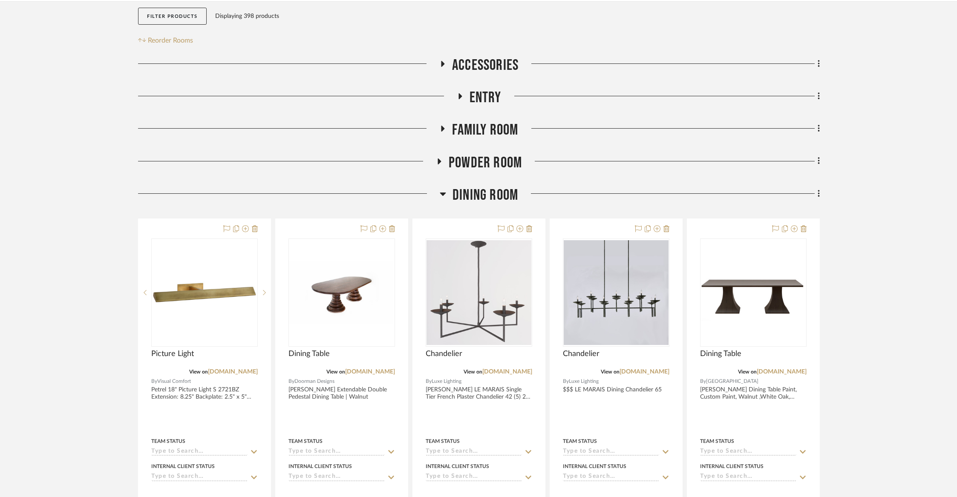
scroll to position [0, 0]
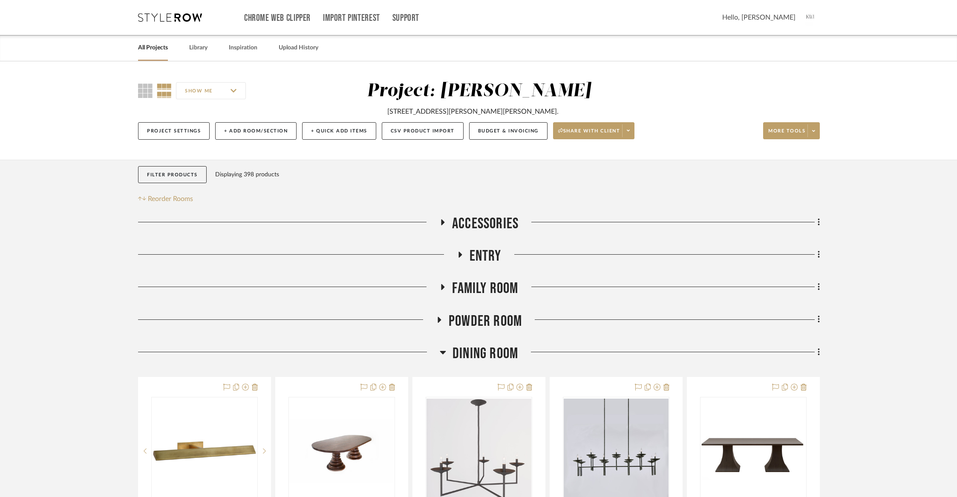
click at [474, 356] on span "Dining Room" at bounding box center [486, 354] width 66 height 18
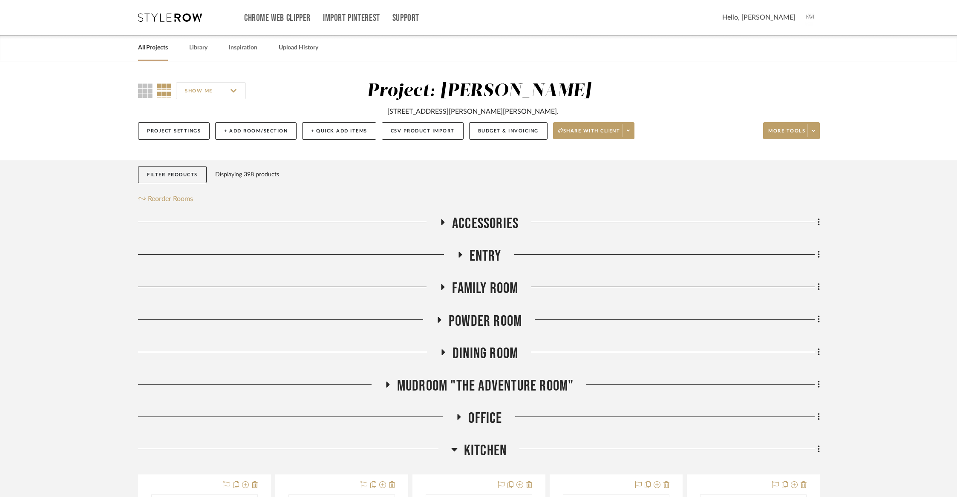
click at [454, 219] on span "Accessories" at bounding box center [485, 224] width 67 height 18
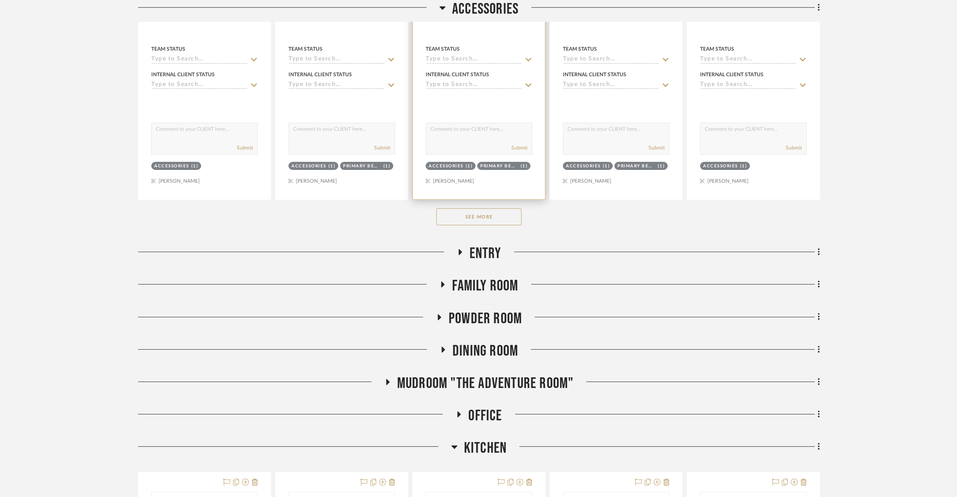
scroll to position [535, 0]
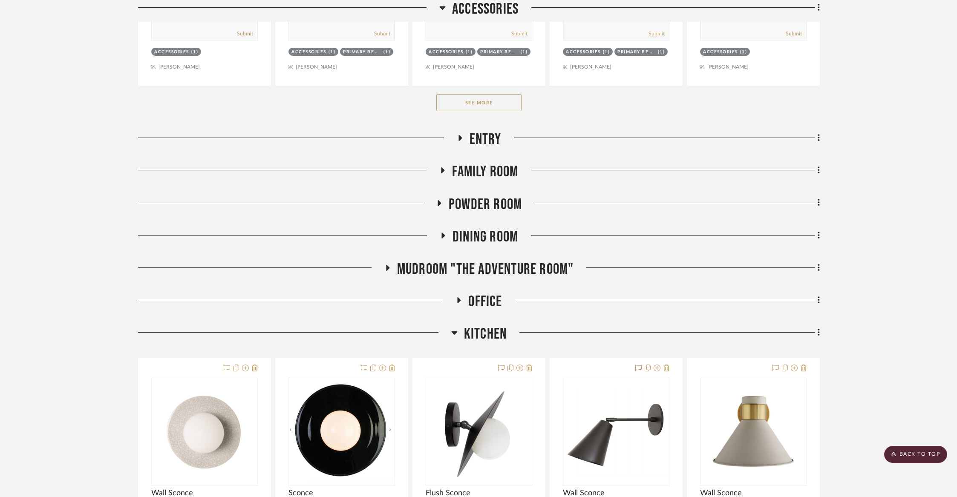
click at [495, 101] on button "See More" at bounding box center [479, 102] width 85 height 17
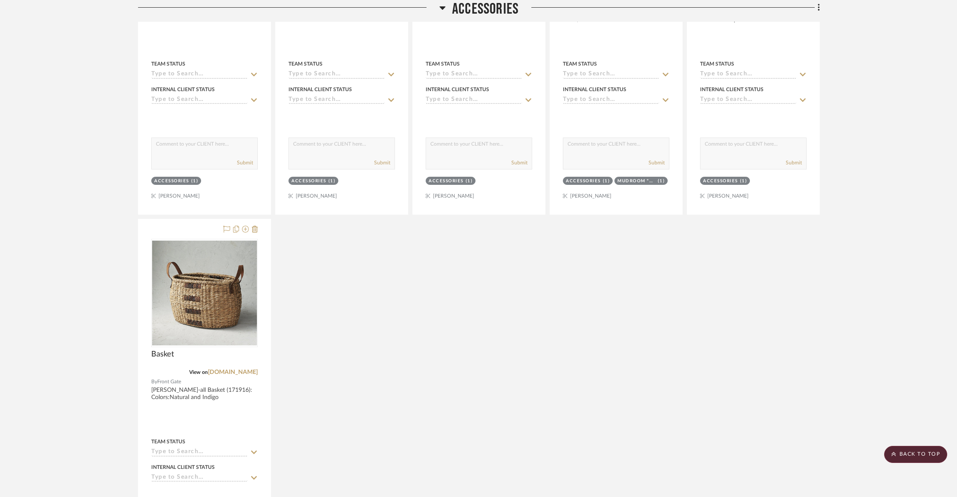
scroll to position [872, 0]
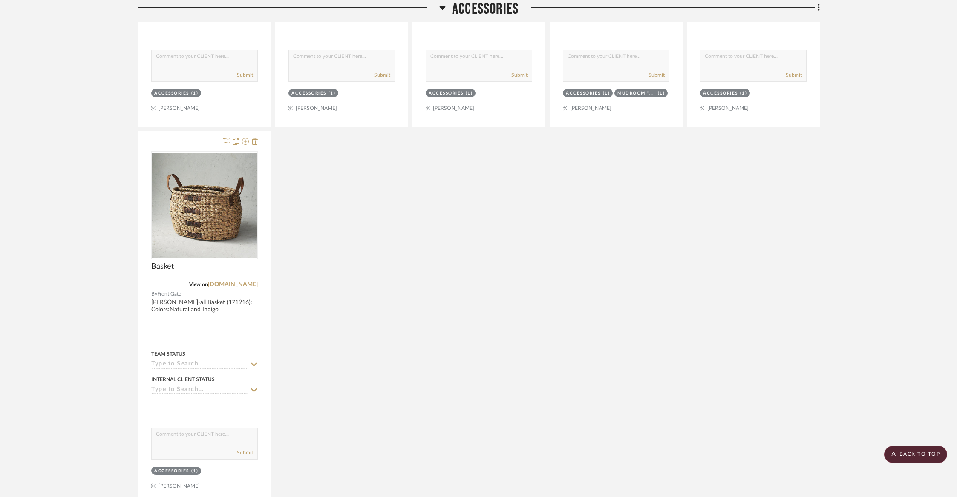
click at [483, 4] on span "Accessories" at bounding box center [485, 9] width 67 height 18
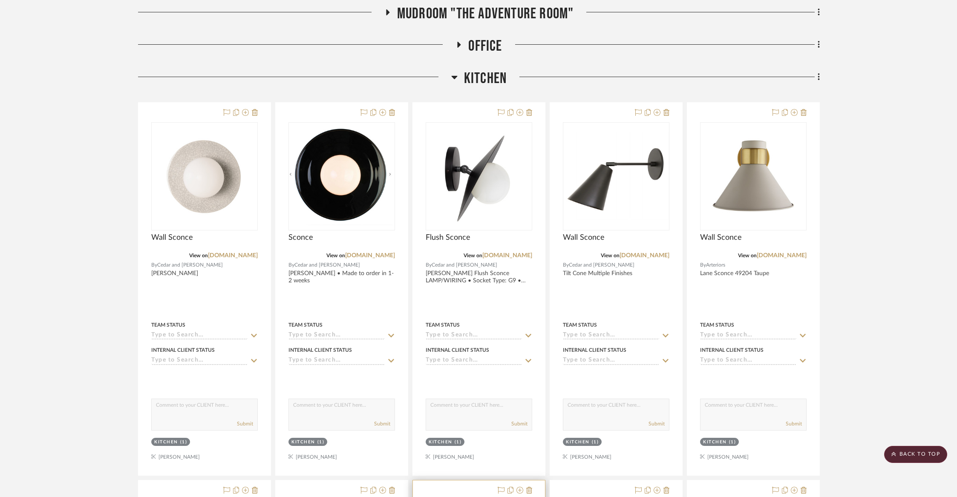
scroll to position [0, 0]
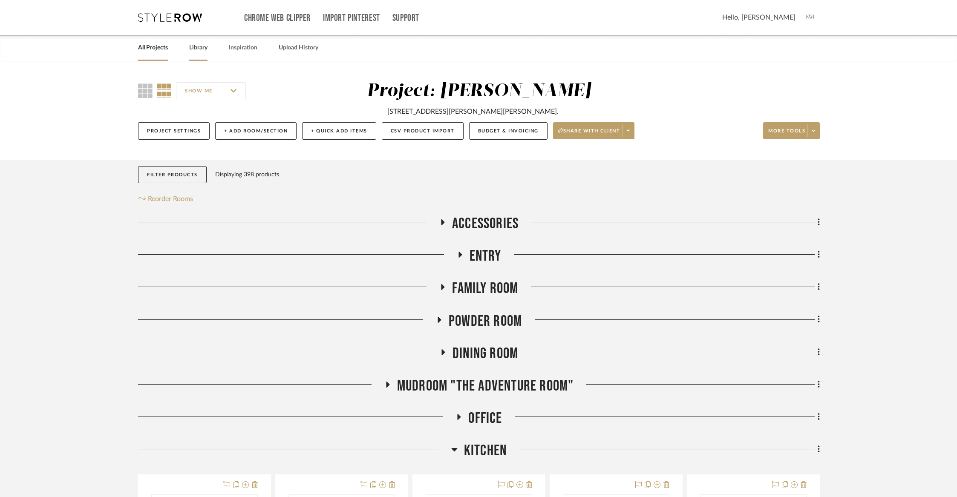
click at [190, 45] on link "Library" at bounding box center [198, 48] width 18 height 12
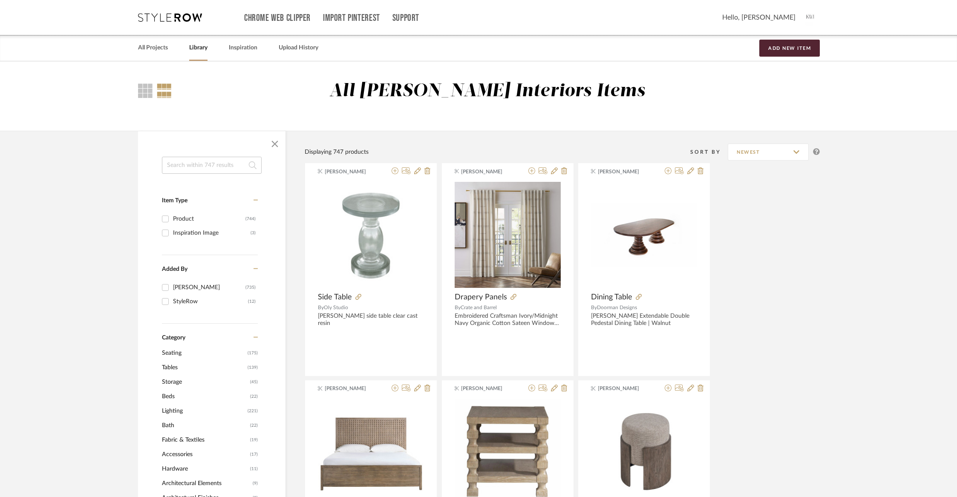
click at [212, 167] on input at bounding box center [212, 165] width 100 height 17
type input "pendant"
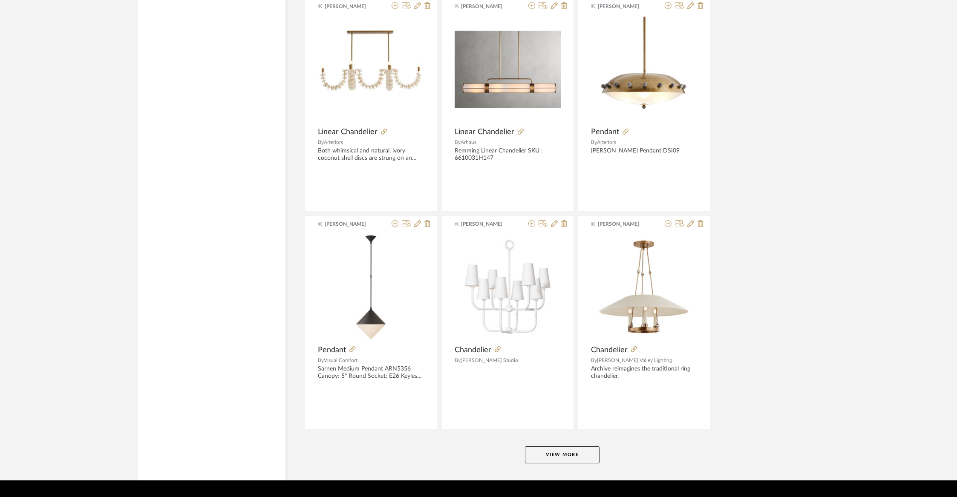
scroll to position [2390, 0]
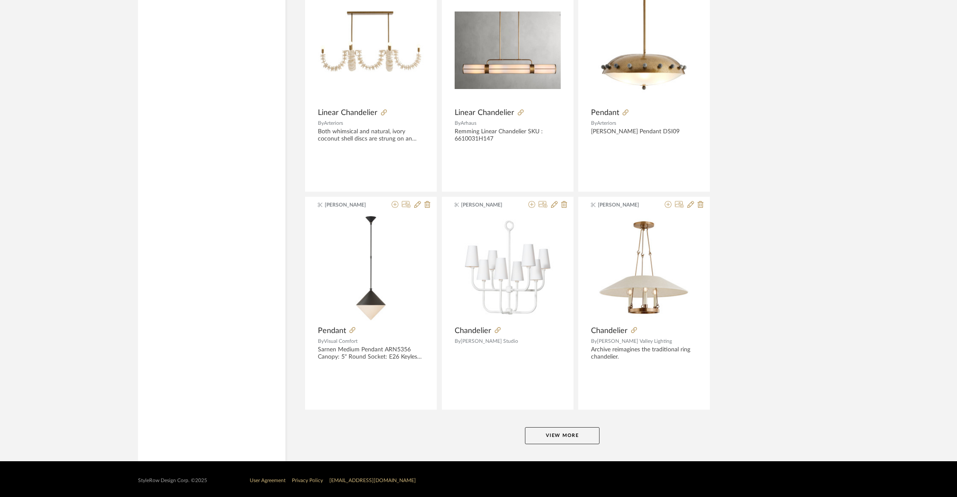
click at [560, 433] on button "View More" at bounding box center [562, 436] width 75 height 17
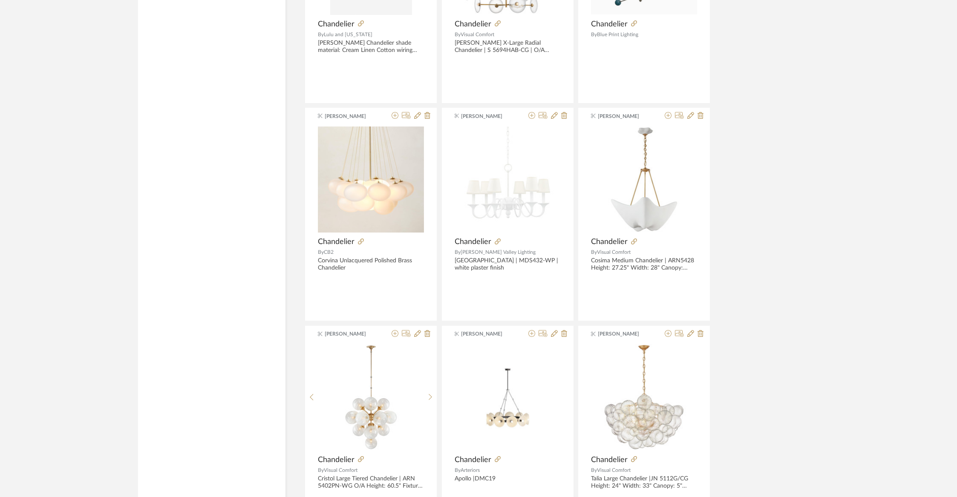
scroll to position [3056, 0]
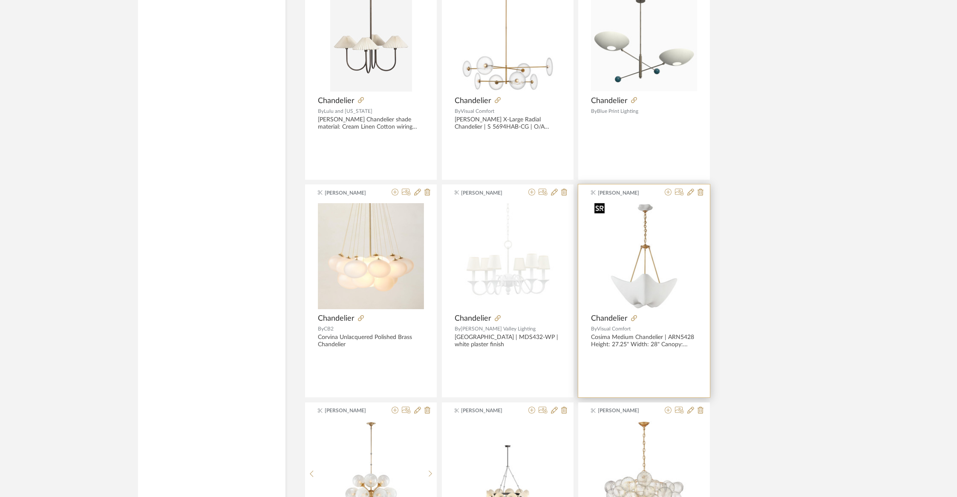
click at [645, 260] on img "0" at bounding box center [644, 256] width 106 height 106
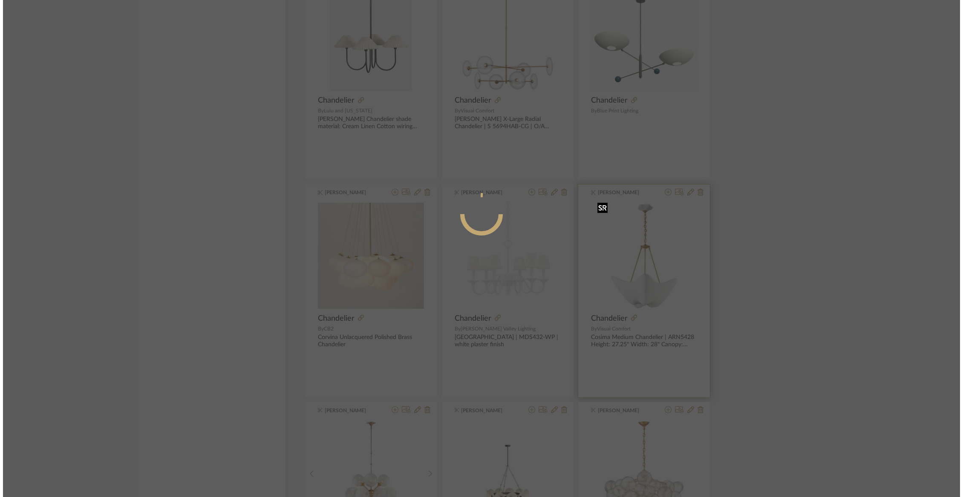
scroll to position [0, 0]
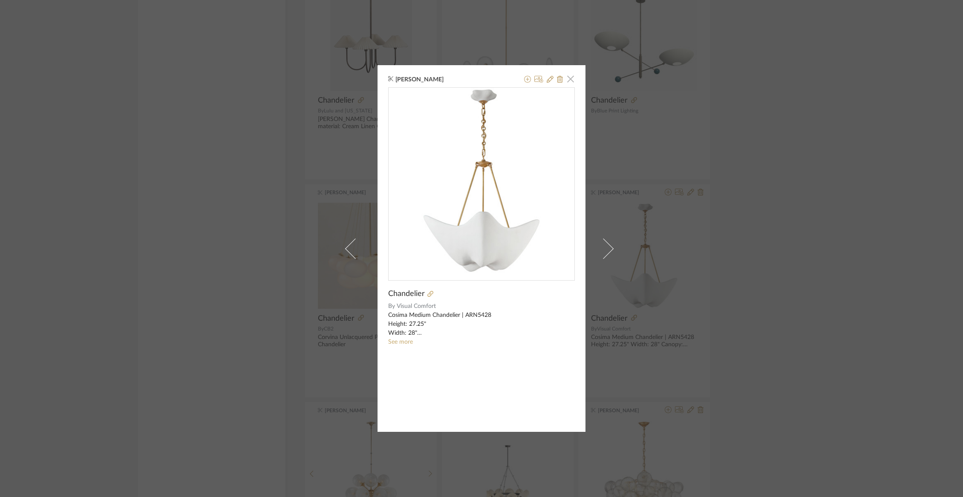
click at [566, 78] on span "button" at bounding box center [570, 78] width 17 height 17
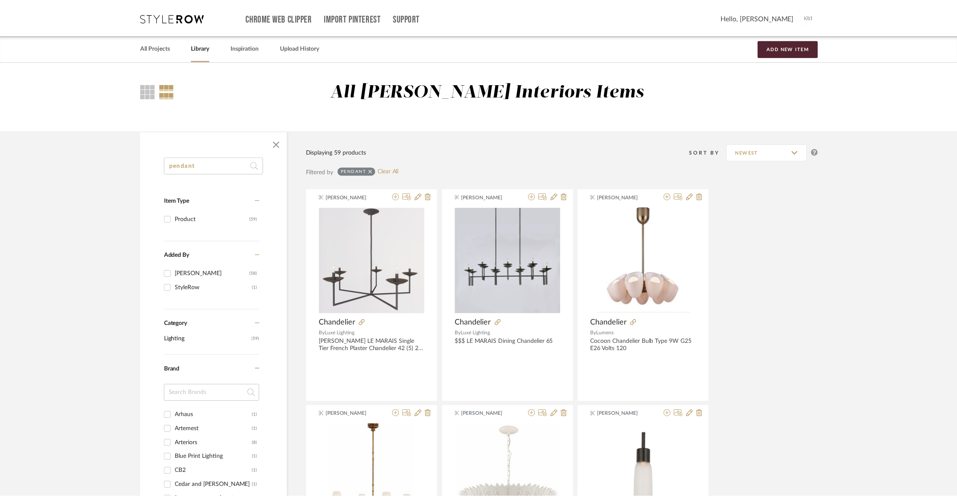
scroll to position [3056, 0]
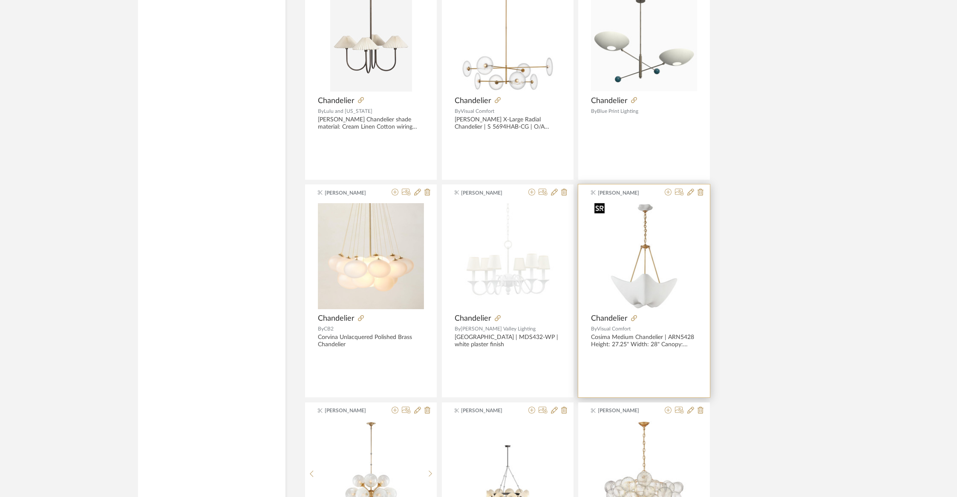
click at [657, 250] on img "0" at bounding box center [644, 256] width 106 height 106
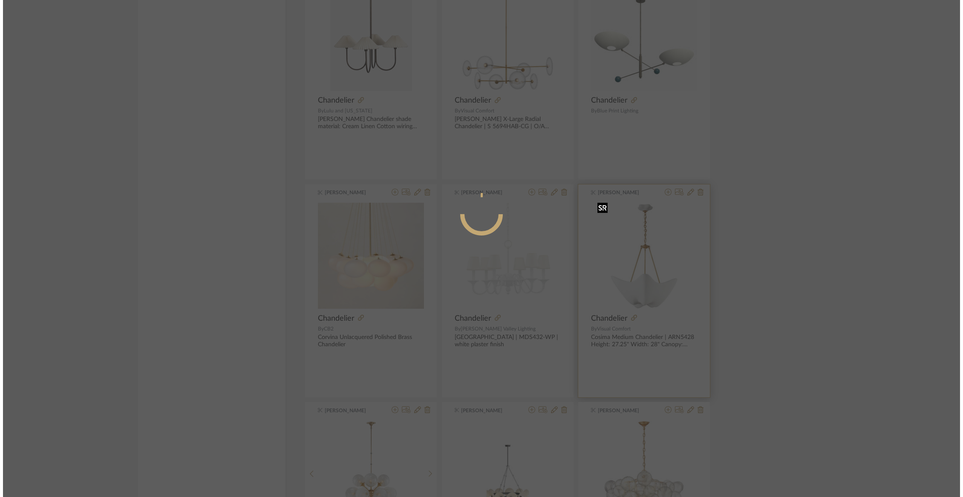
scroll to position [0, 0]
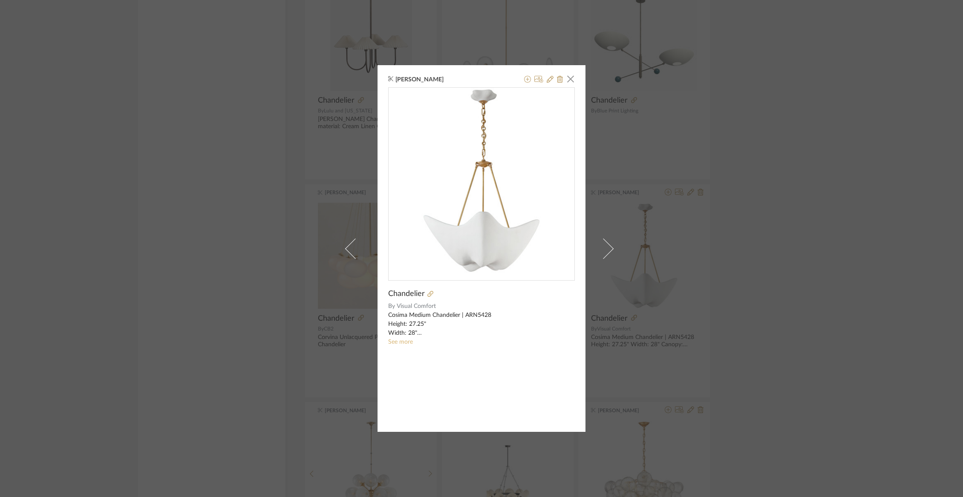
click at [394, 344] on link "See more" at bounding box center [400, 342] width 25 height 6
click at [570, 78] on span "button" at bounding box center [570, 78] width 17 height 17
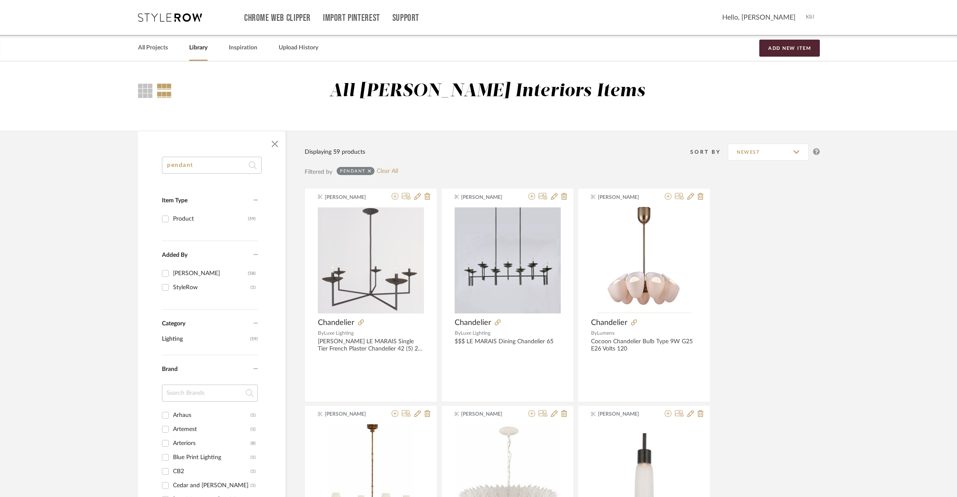
click at [150, 20] on icon at bounding box center [170, 17] width 64 height 9
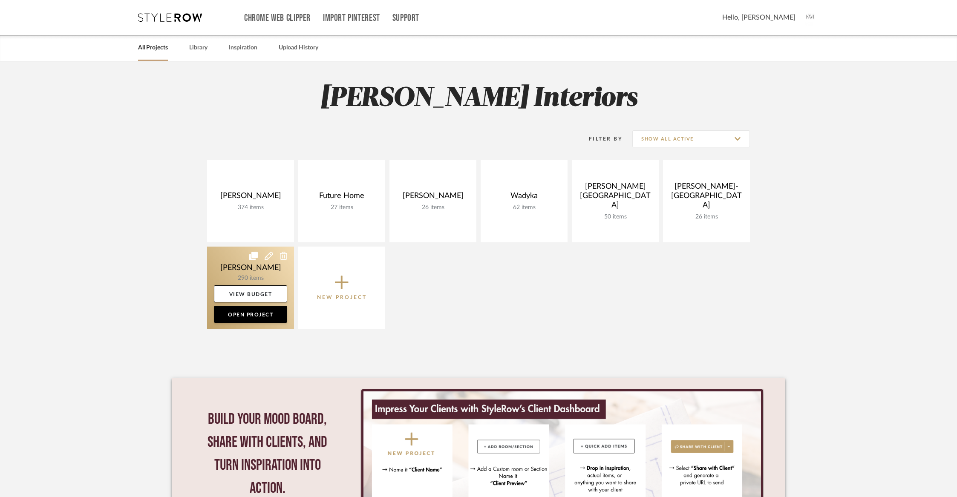
click at [236, 273] on link at bounding box center [250, 288] width 87 height 82
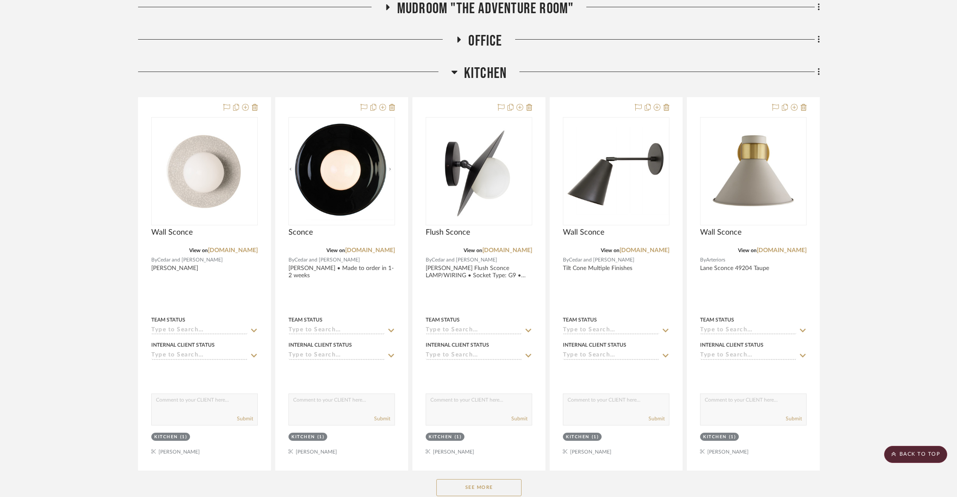
scroll to position [401, 0]
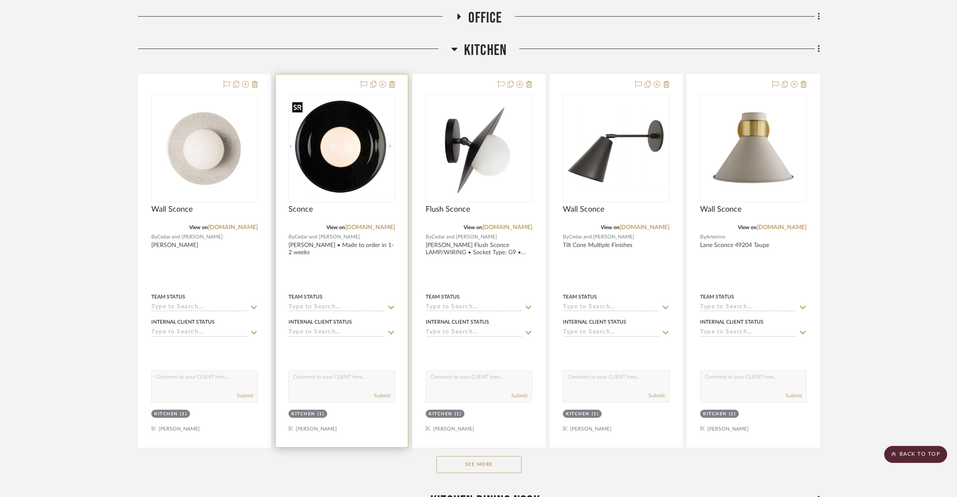
click at [342, 172] on img "0" at bounding box center [341, 148] width 105 height 98
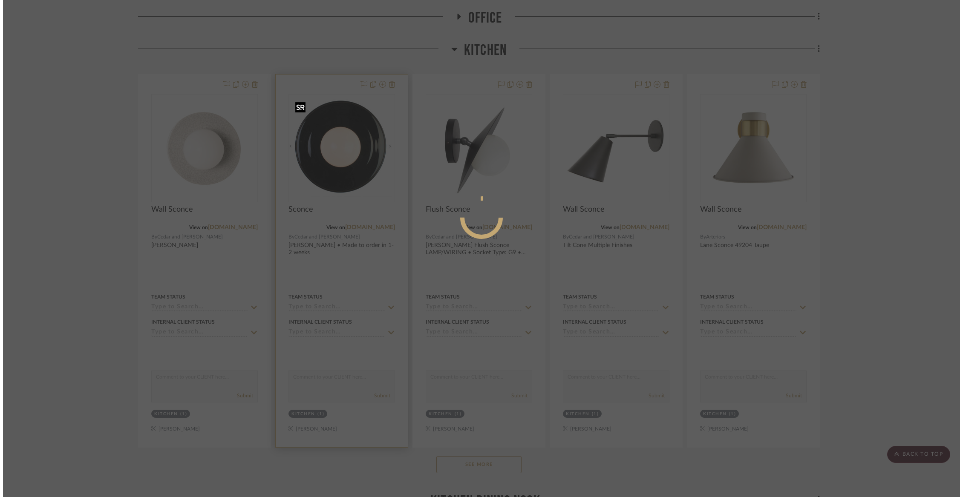
scroll to position [0, 0]
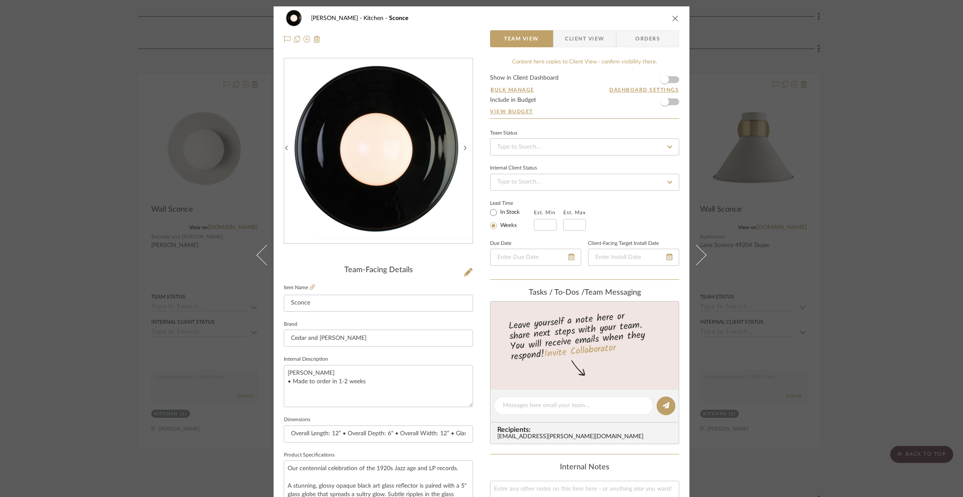
click at [672, 19] on icon "close" at bounding box center [675, 18] width 7 height 7
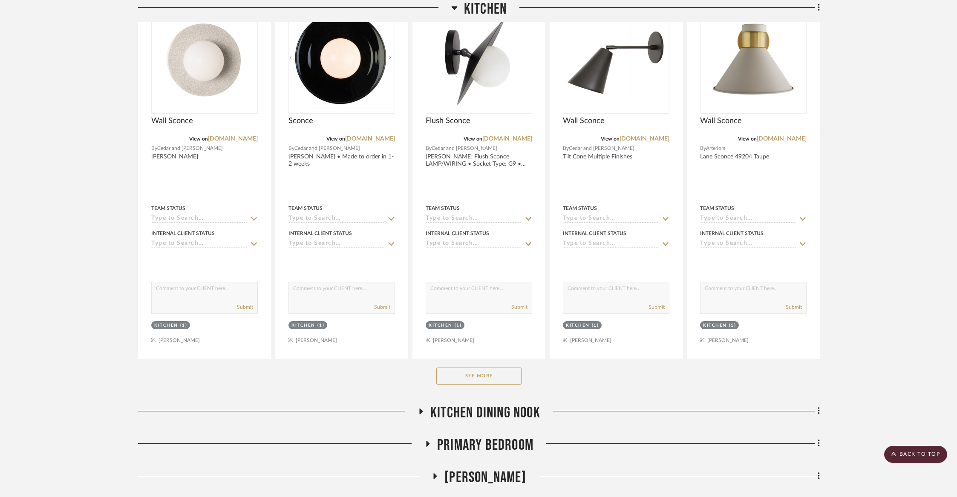
scroll to position [497, 0]
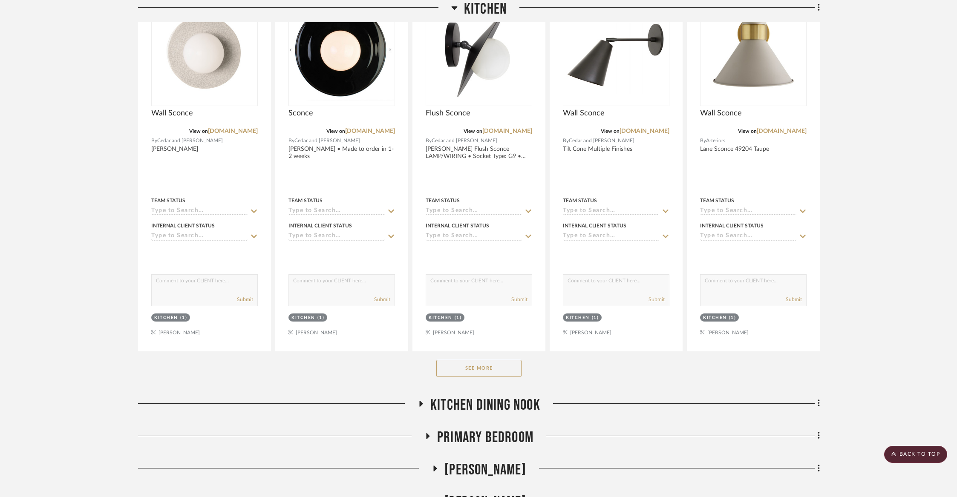
click at [512, 367] on button "See More" at bounding box center [479, 368] width 85 height 17
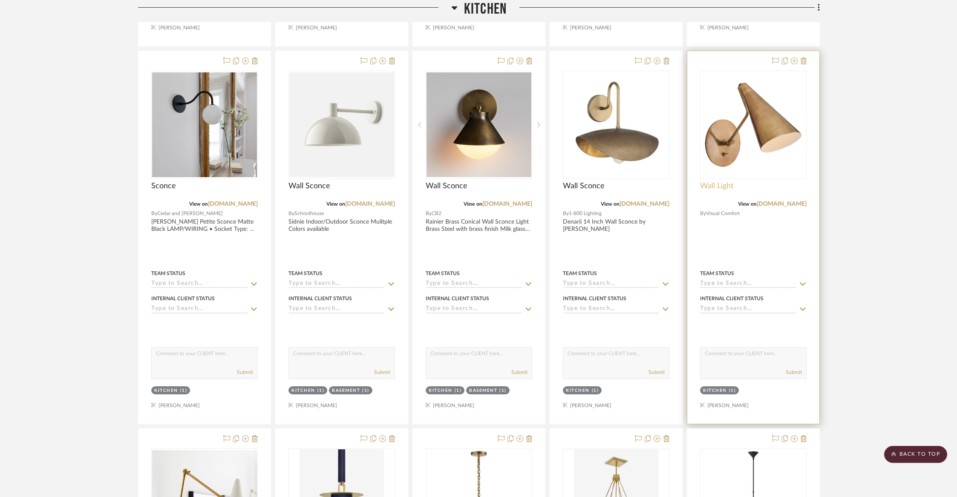
scroll to position [803, 0]
click at [775, 204] on link "[DOMAIN_NAME]" at bounding box center [782, 203] width 50 height 6
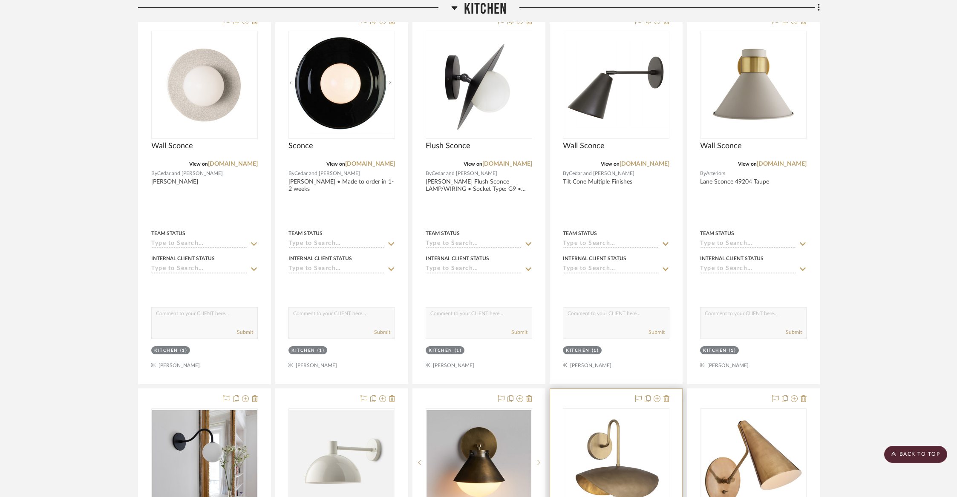
scroll to position [463, 0]
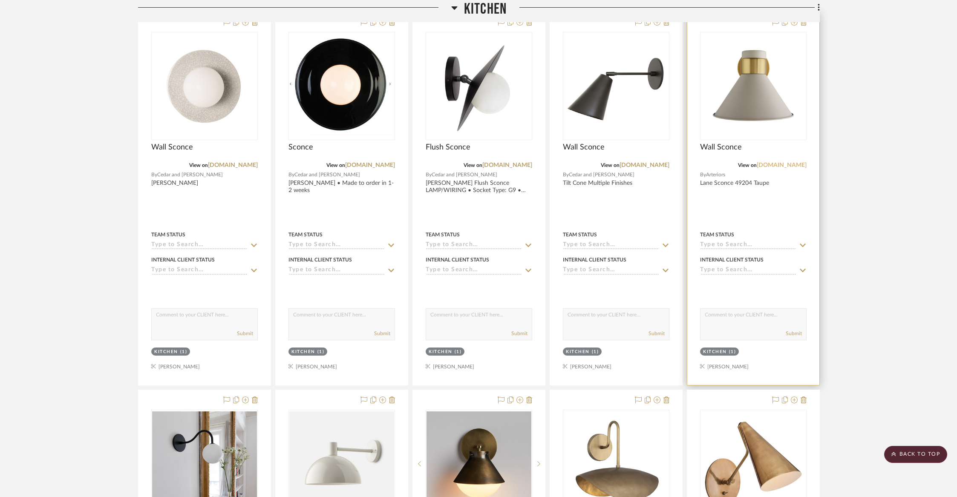
click at [771, 163] on link "[DOMAIN_NAME]" at bounding box center [782, 165] width 50 height 6
